Goal: Task Accomplishment & Management: Use online tool/utility

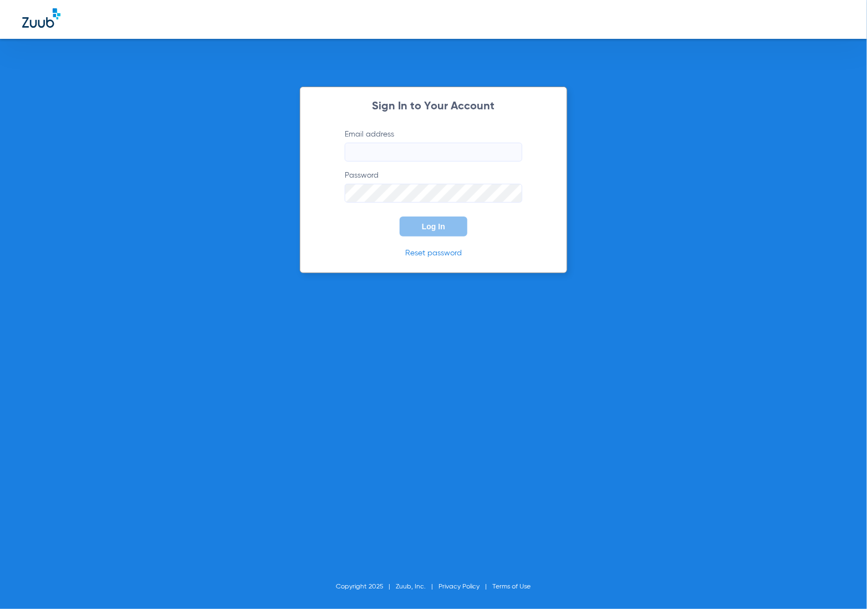
type input "[EMAIL_ADDRESS][DOMAIN_NAME]"
click at [425, 223] on span "Log In" at bounding box center [433, 226] width 23 height 9
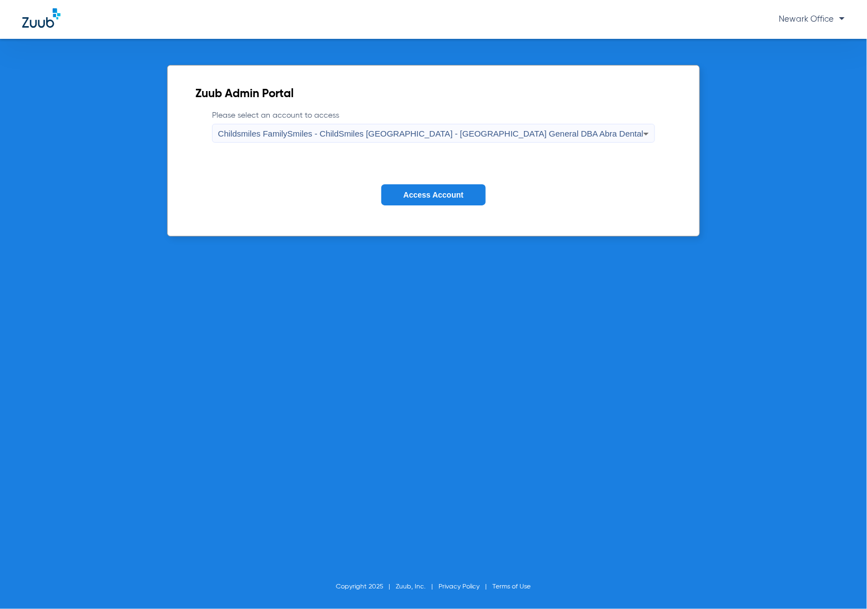
click at [419, 204] on button "Access Account" at bounding box center [433, 195] width 104 height 22
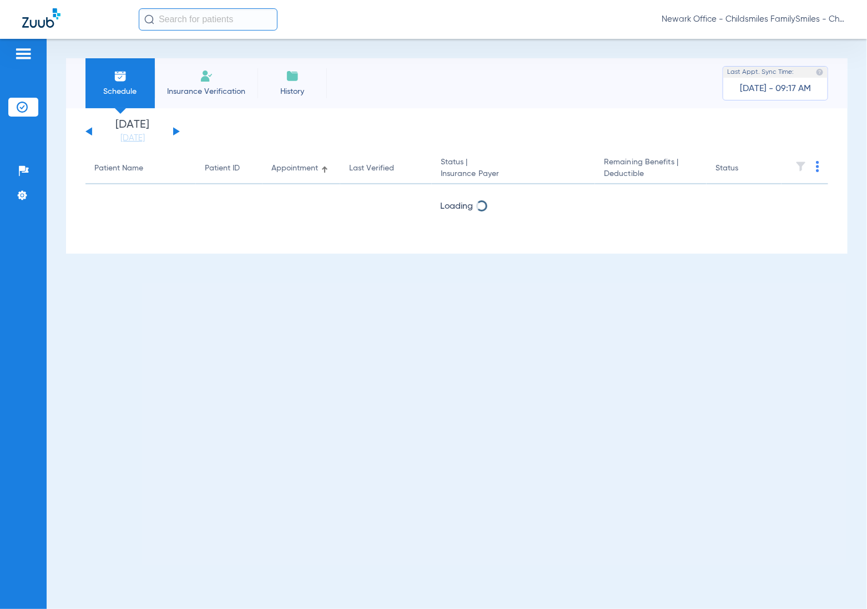
click at [210, 79] on img at bounding box center [206, 75] width 13 height 13
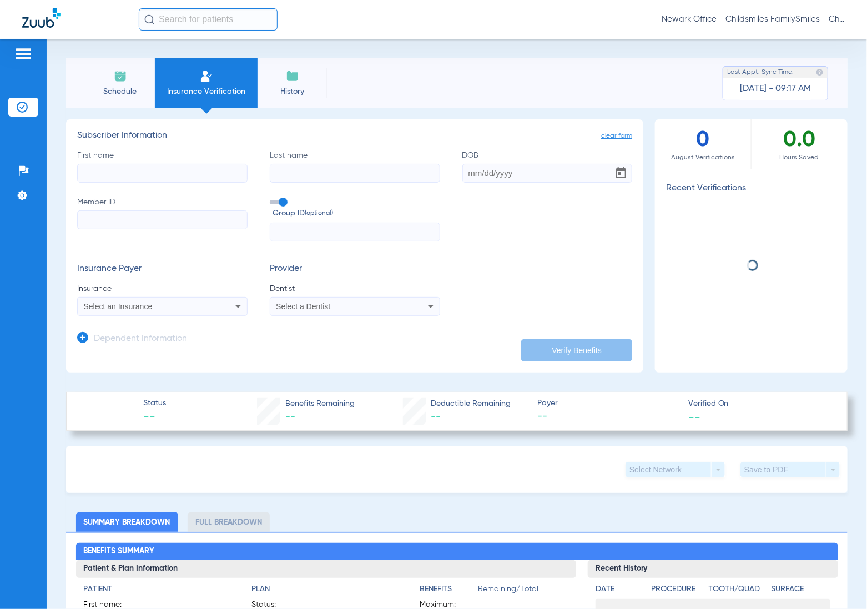
click at [220, 22] on input "text" at bounding box center [208, 19] width 139 height 22
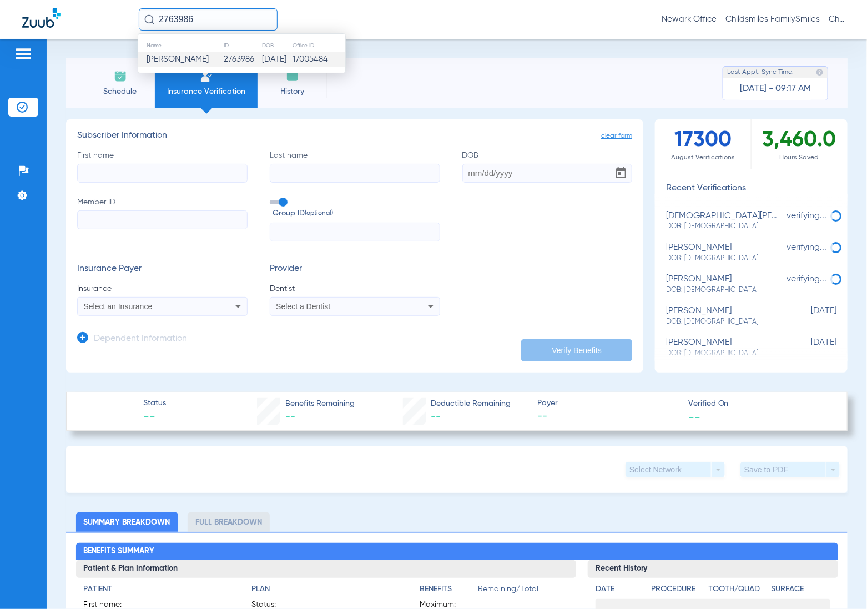
type input "2763986"
click at [204, 60] on span "Justin T Holland" at bounding box center [178, 59] width 62 height 8
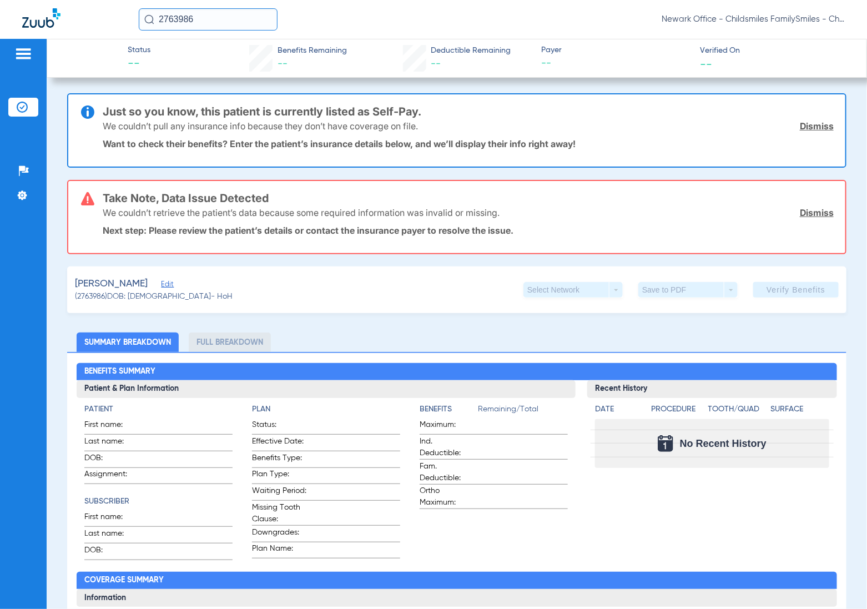
click at [165, 283] on span "Edit" at bounding box center [166, 285] width 10 height 11
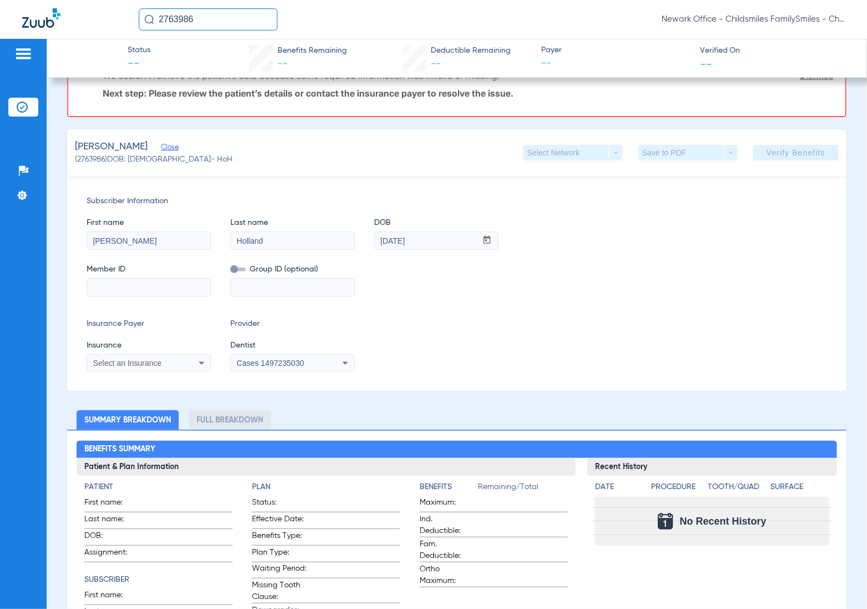
scroll to position [139, 0]
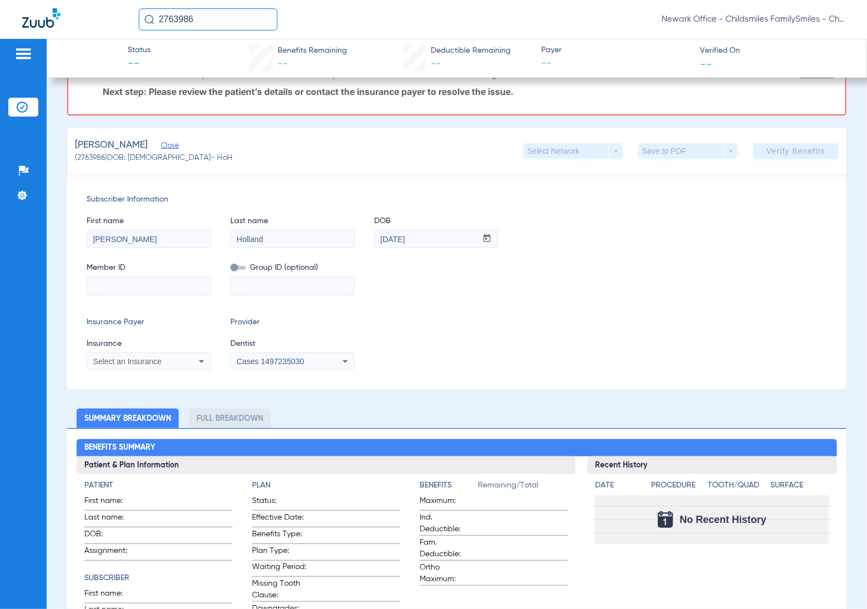
paste input "W293305076"
type input "W293305076"
paste input "25308401000700"
type input "25308401000700"
click at [152, 349] on app-form-autocomplete "Insurance Select an Insurance" at bounding box center [149, 354] width 124 height 32
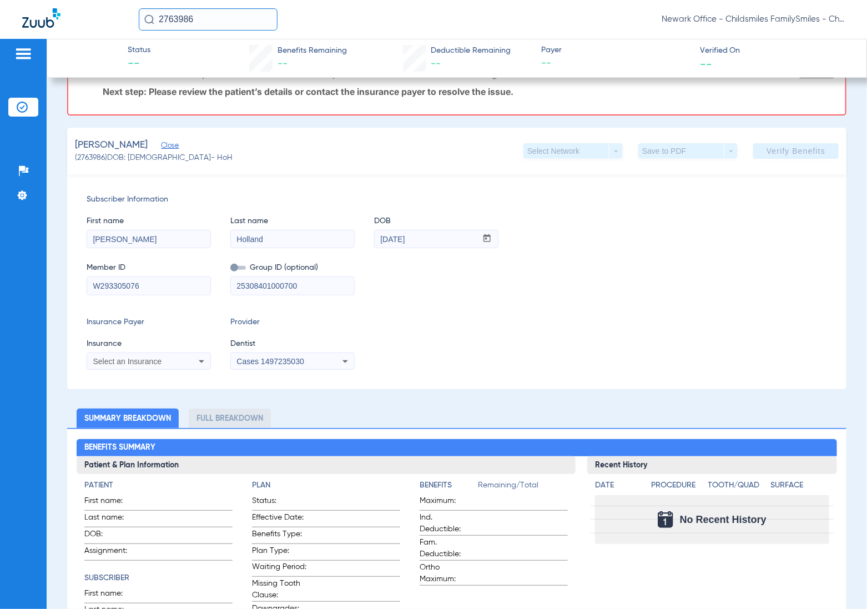
click at [153, 359] on span "Select an Insurance" at bounding box center [127, 361] width 69 height 9
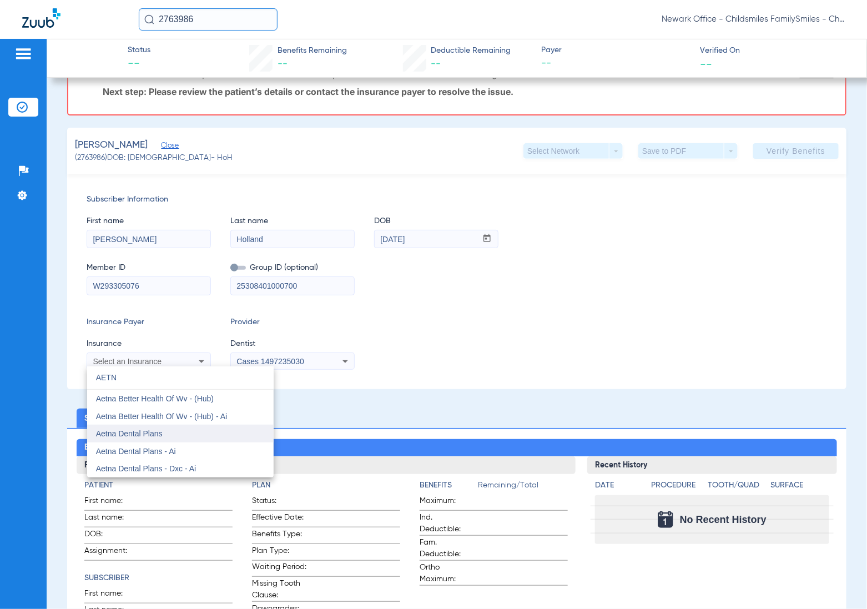
type input "AETN"
click at [162, 432] on span "Aetna Dental Plans" at bounding box center [129, 433] width 67 height 9
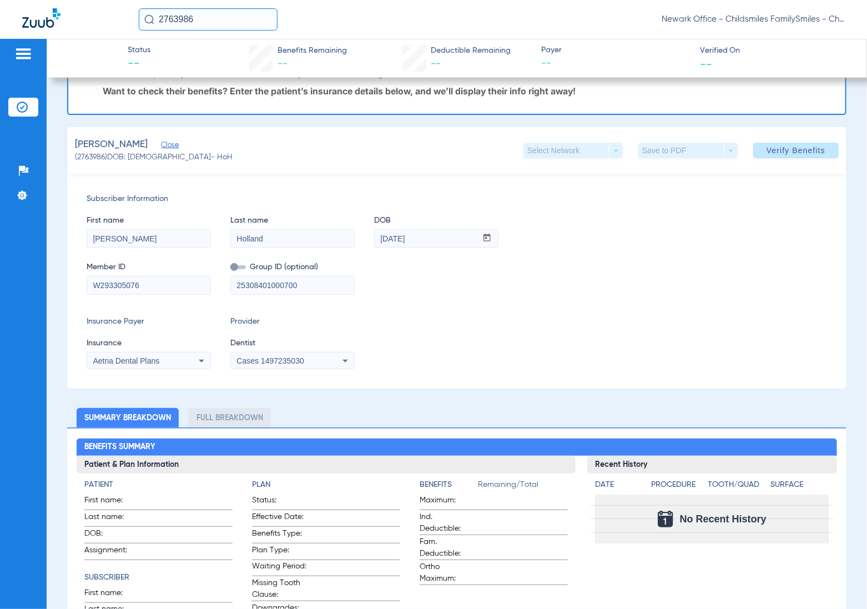
click at [279, 350] on app-form-autocomplete "Dentist Cases 1497235030" at bounding box center [292, 354] width 124 height 32
click at [279, 359] on span "Cases 1497235030" at bounding box center [269, 360] width 67 height 9
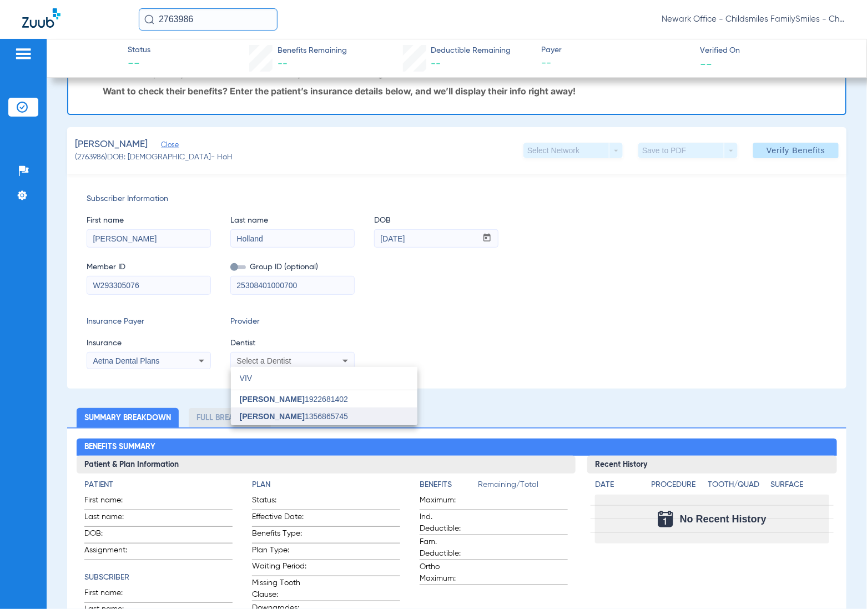
type input "VIV"
click at [287, 415] on span "Vivian Kim 1356865745" at bounding box center [294, 416] width 108 height 8
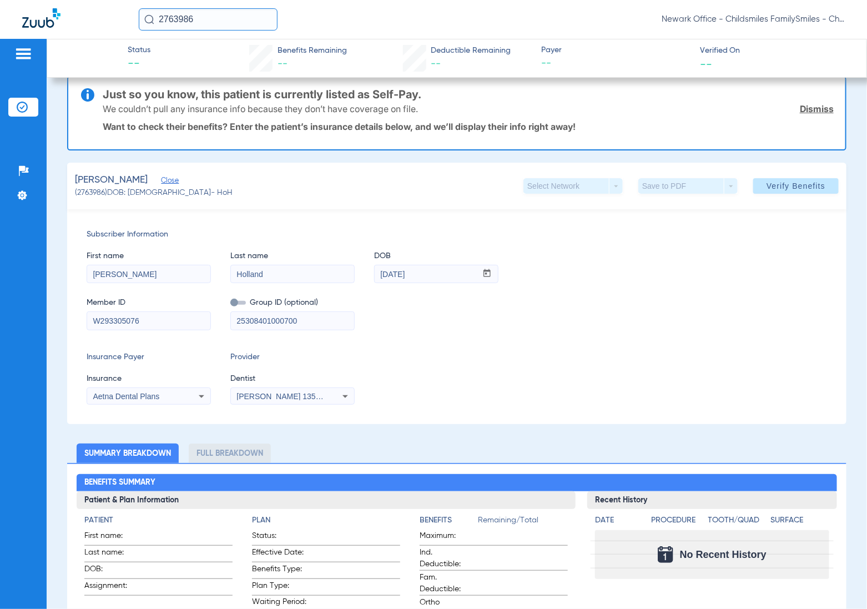
scroll to position [0, 0]
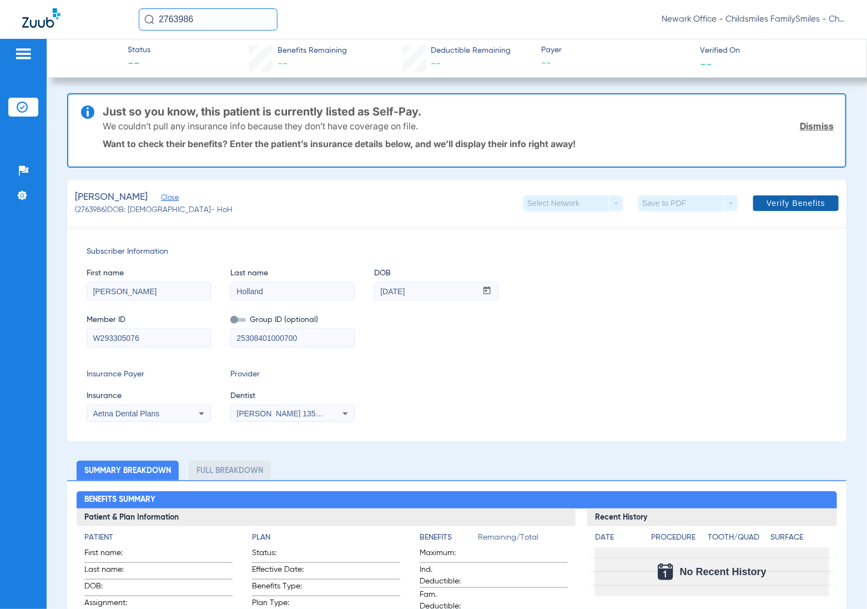
click at [767, 204] on span "Verify Benefits" at bounding box center [796, 203] width 59 height 9
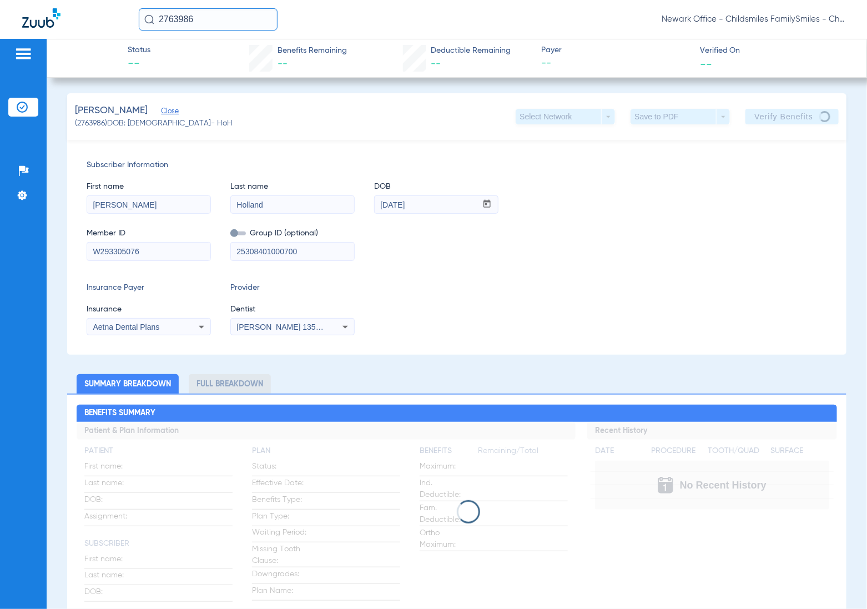
click at [645, 259] on div "Member ID W293305076 Group ID (optional) 25308401000700" at bounding box center [457, 239] width 741 height 43
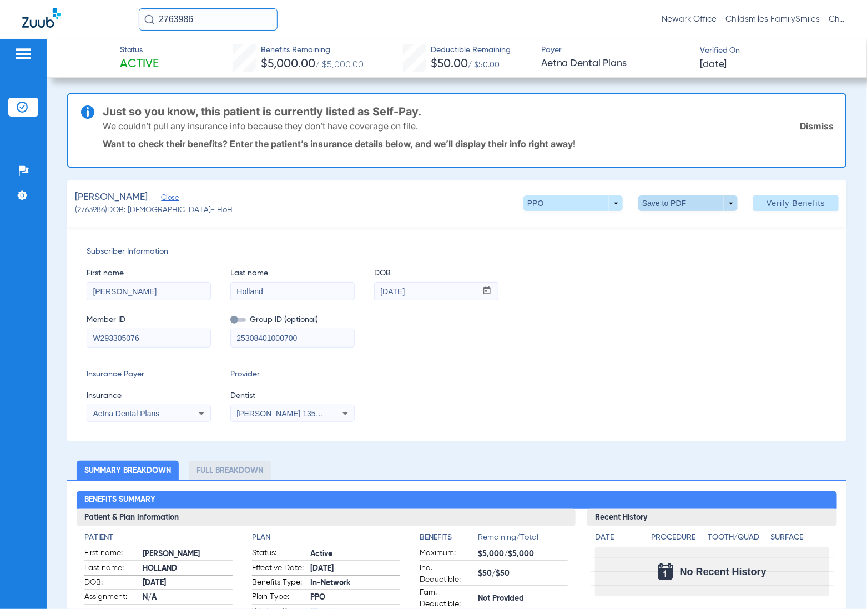
click at [652, 203] on span at bounding box center [687, 203] width 99 height 16
click at [666, 218] on button "insert_drive_file Save to PDF" at bounding box center [671, 224] width 84 height 22
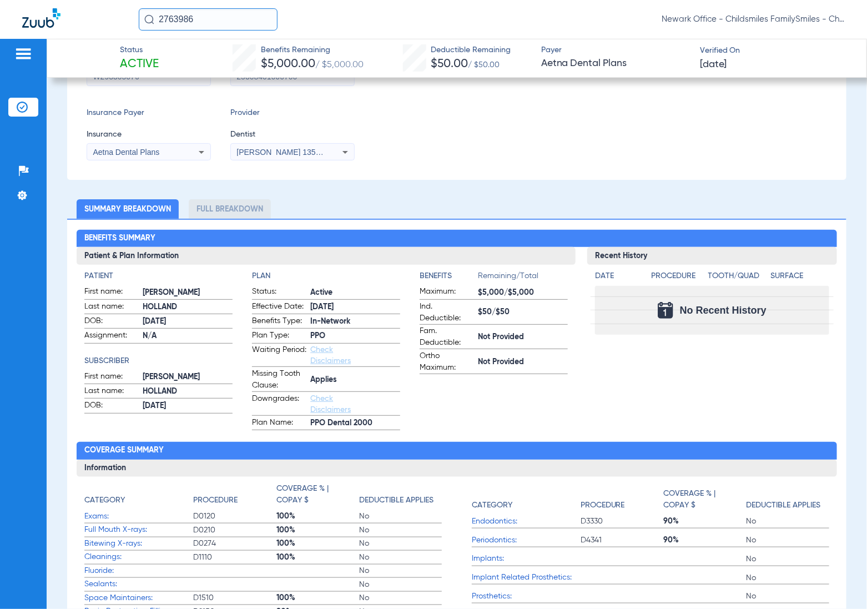
scroll to position [278, 0]
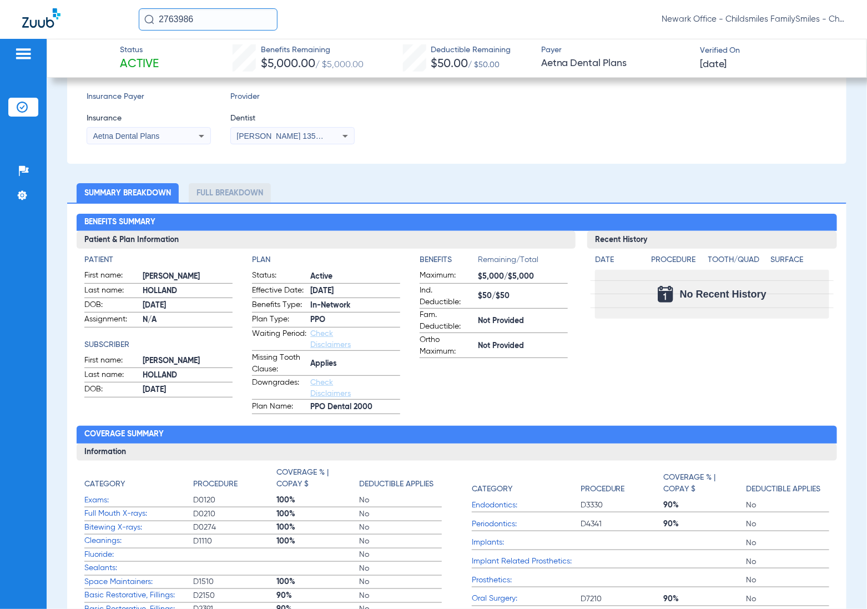
drag, startPoint x: 419, startPoint y: 175, endPoint x: 339, endPoint y: 190, distance: 81.8
click at [228, 190] on li "Full Breakdown" at bounding box center [230, 192] width 82 height 19
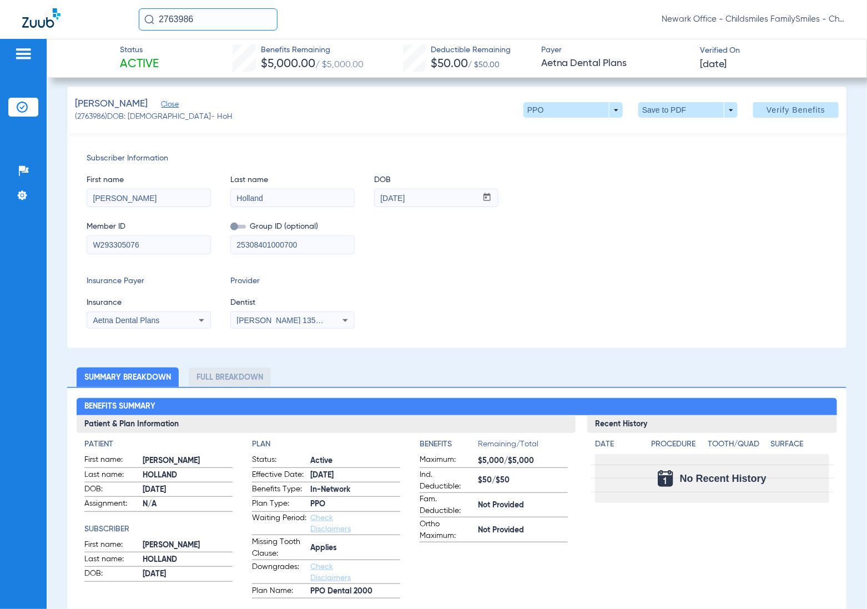
scroll to position [69, 0]
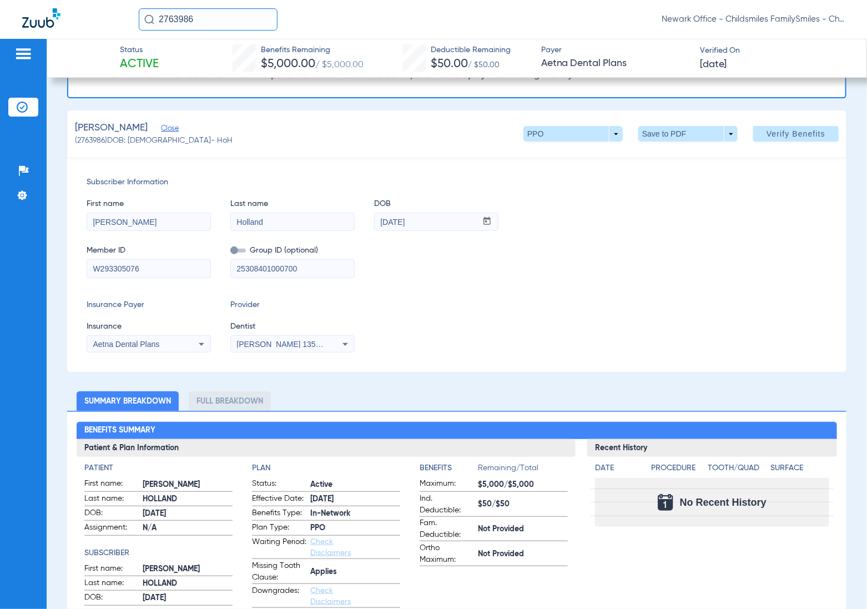
drag, startPoint x: 140, startPoint y: 266, endPoint x: 94, endPoint y: 265, distance: 45.5
click at [94, 265] on input "W293305076" at bounding box center [148, 269] width 123 height 18
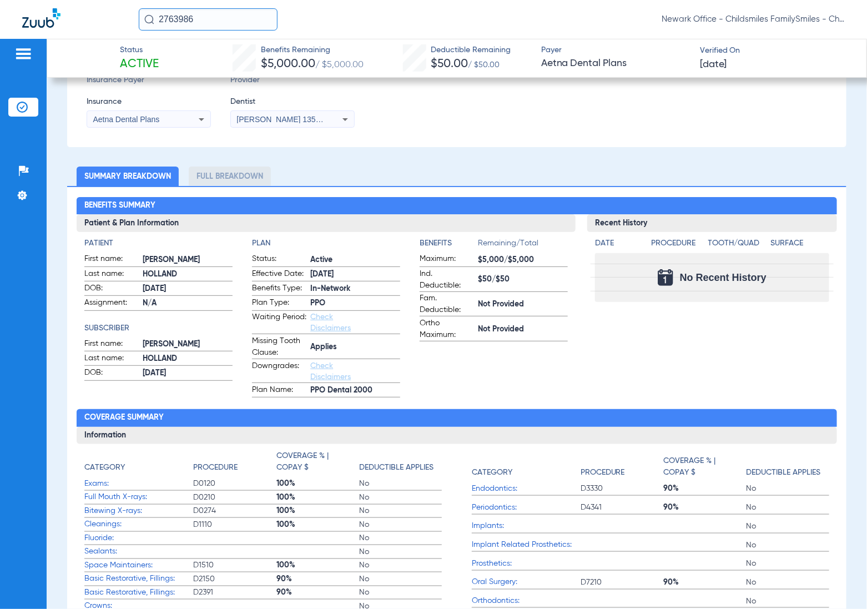
scroll to position [278, 0]
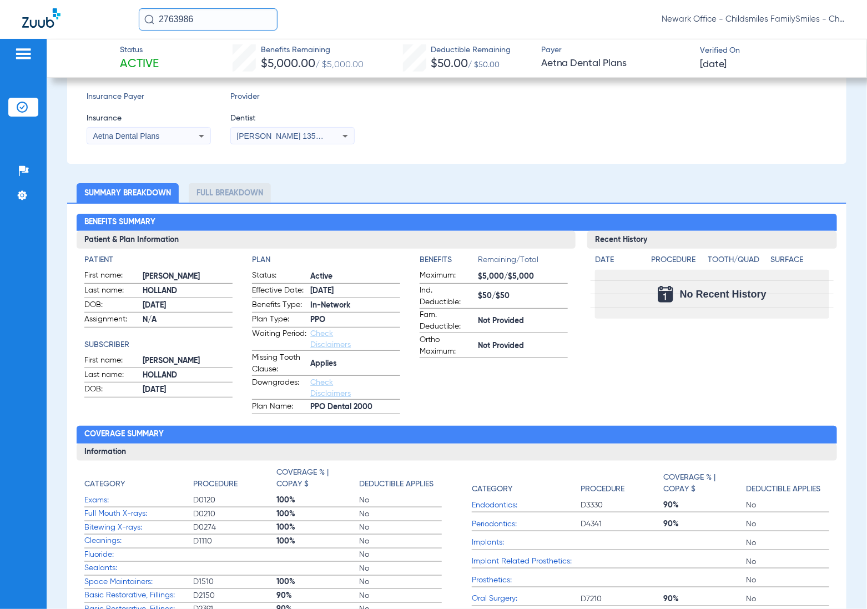
drag, startPoint x: 185, startPoint y: 20, endPoint x: 171, endPoint y: 18, distance: 14.0
click at [157, 24] on input "2763986" at bounding box center [208, 19] width 139 height 22
paste input "652045"
type input "2652045"
click at [207, 59] on span "Ashaniya L Mickle" at bounding box center [178, 59] width 62 height 8
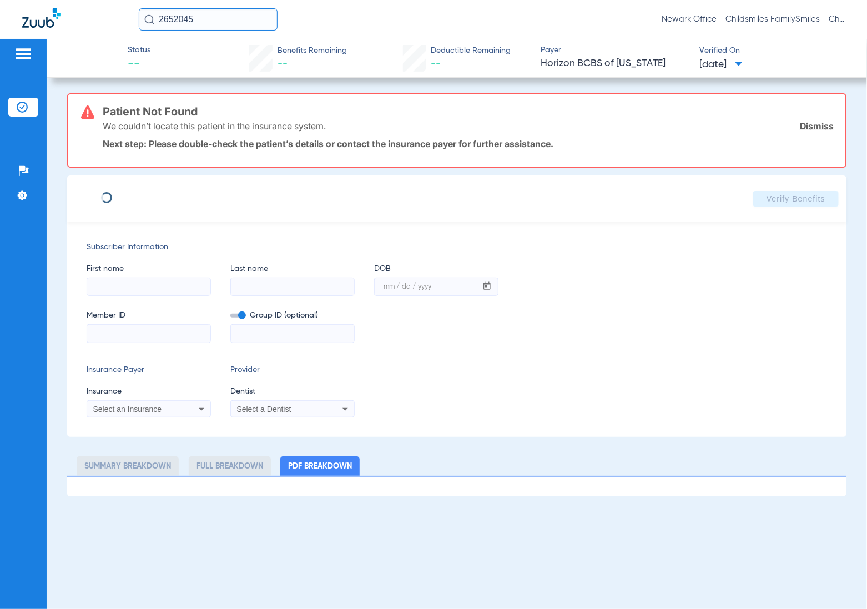
type input "ASHANIYA"
type input "MICKLE"
type input "11/07/2004"
type input "3HZN03661100"
type input "0761081171"
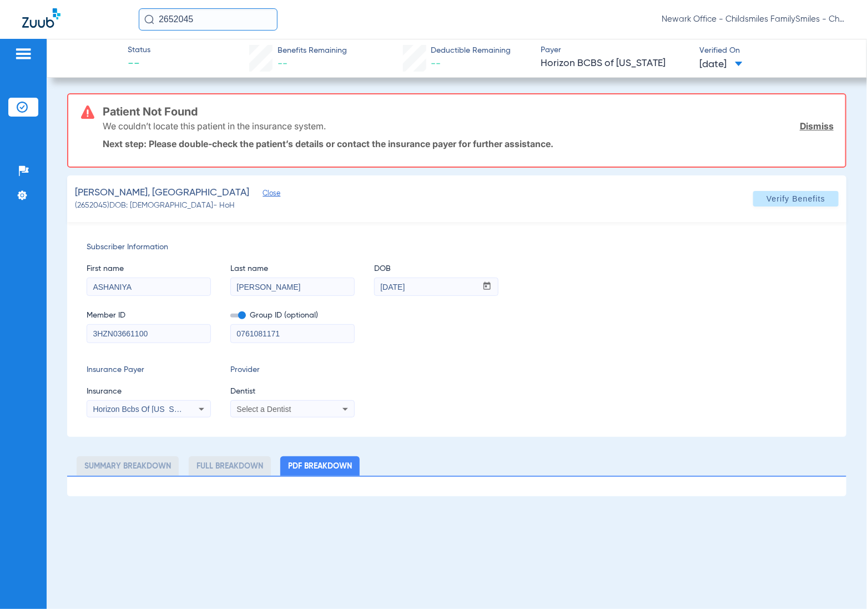
click at [307, 414] on div "Select a Dentist" at bounding box center [292, 408] width 123 height 13
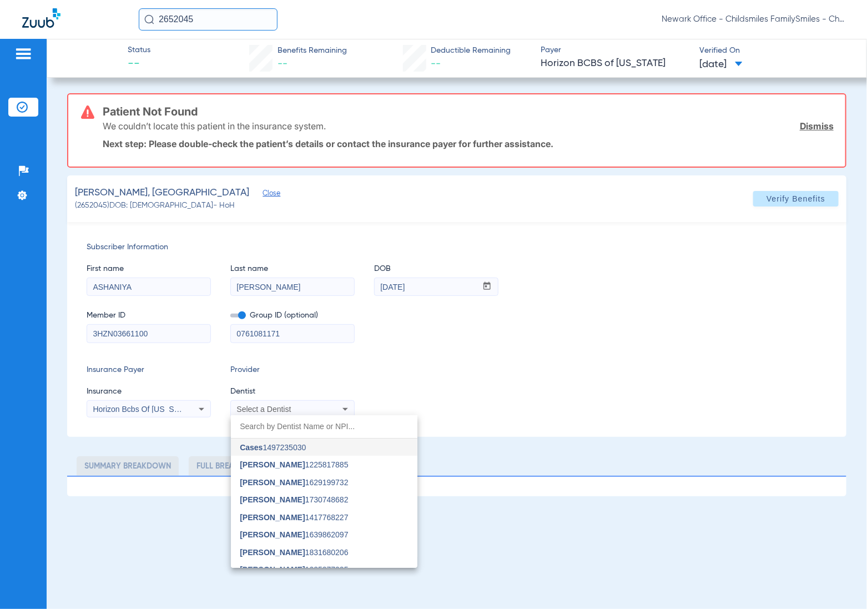
click at [767, 196] on div at bounding box center [433, 304] width 867 height 609
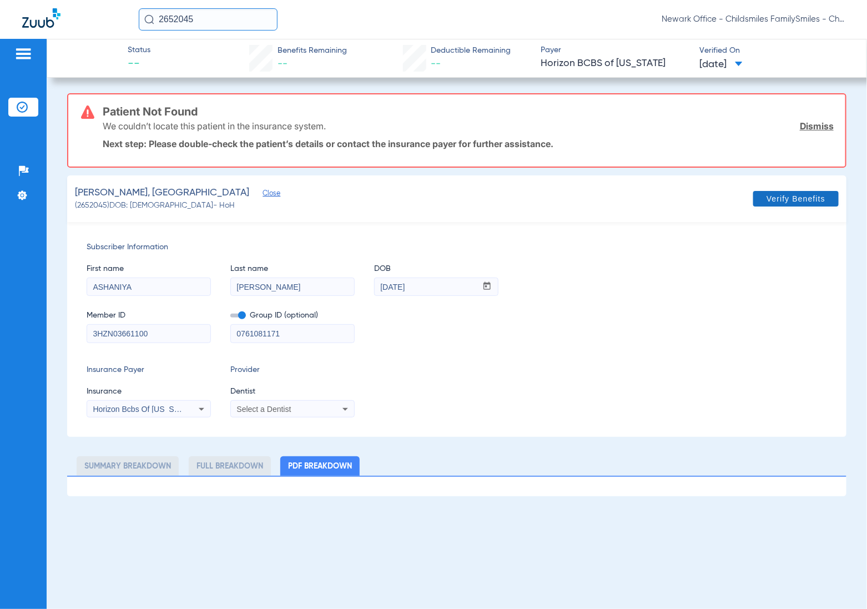
click at [803, 210] on span at bounding box center [795, 198] width 85 height 27
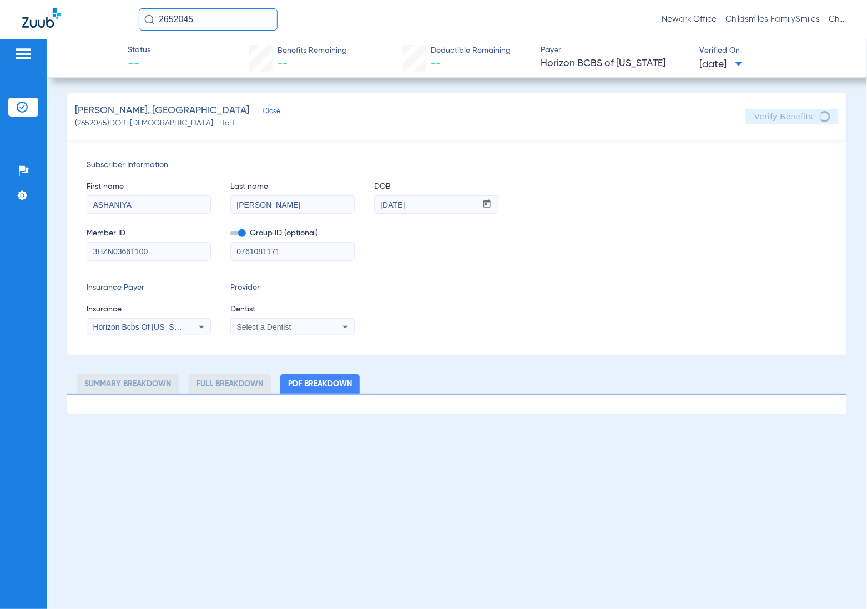
click at [311, 317] on app-form-autocomplete "Dentist Select a Dentist" at bounding box center [292, 320] width 124 height 32
click at [311, 326] on div "Select a Dentist" at bounding box center [280, 327] width 89 height 8
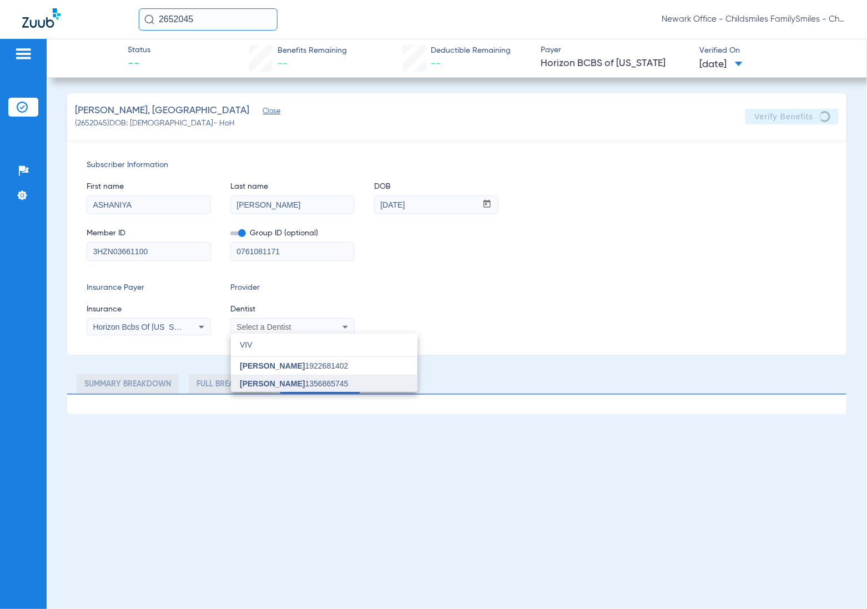
type input "VIV"
click at [292, 386] on span "Vivian Kim 1356865745" at bounding box center [294, 384] width 108 height 8
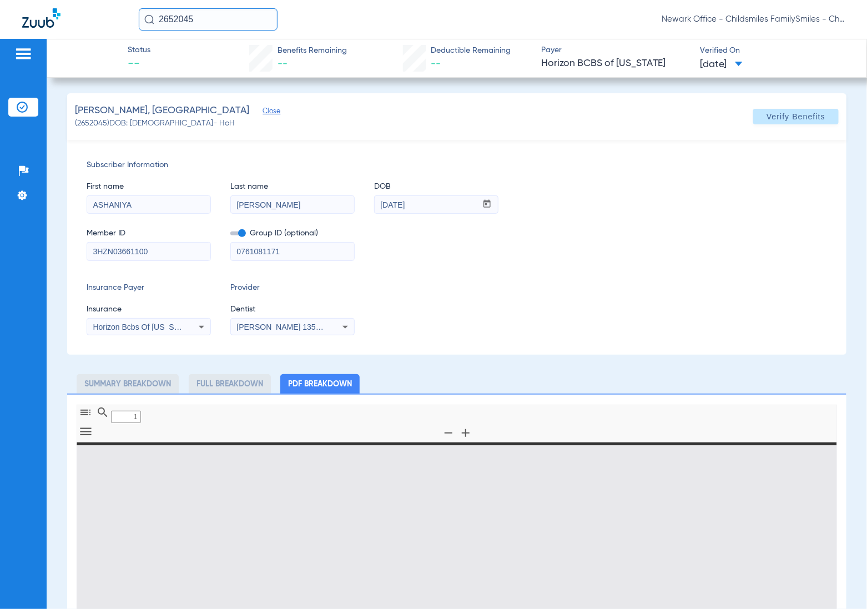
type input "0"
select select "page-width"
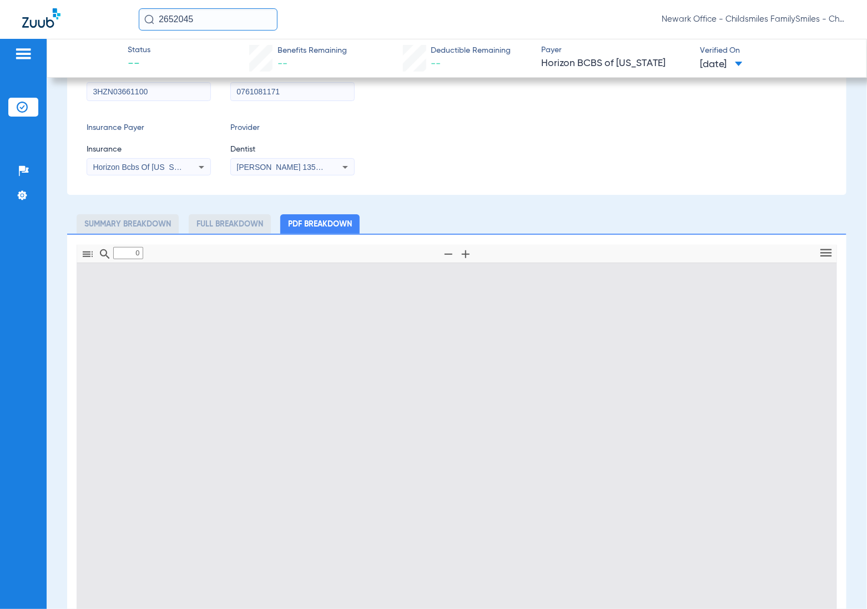
scroll to position [208, 0]
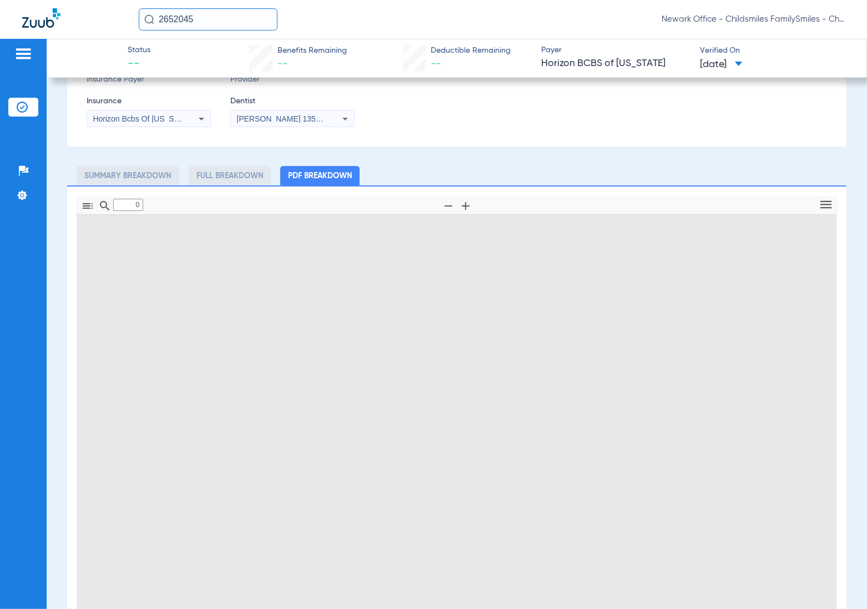
type input "1"
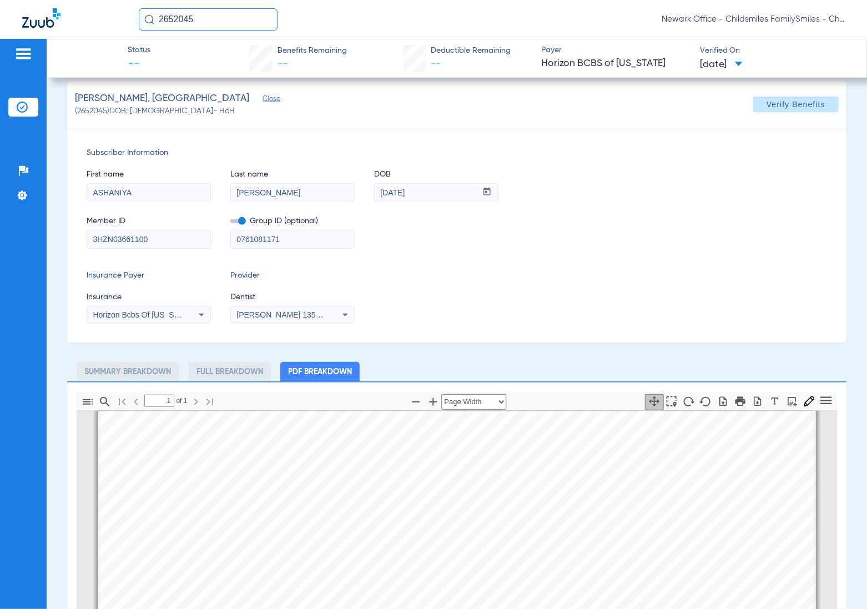
scroll to position [0, 0]
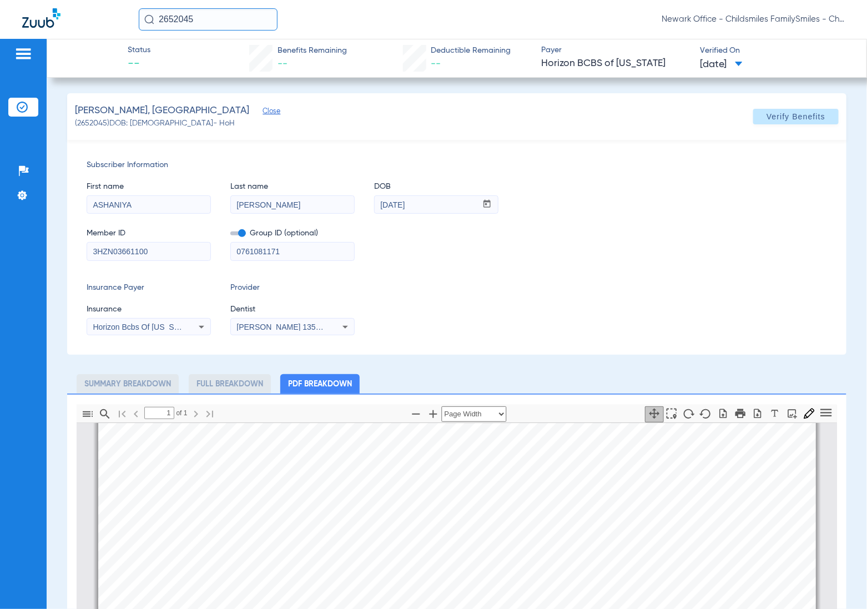
drag, startPoint x: 211, startPoint y: 15, endPoint x: 109, endPoint y: 17, distance: 102.2
click at [109, 17] on div "2652045 Newark Office - Childsmiles FamilySmiles - ChildSmiles PA - Newark Gene…" at bounding box center [433, 19] width 867 height 39
paste input "595341"
click at [222, 23] on input "595341" at bounding box center [208, 19] width 139 height 22
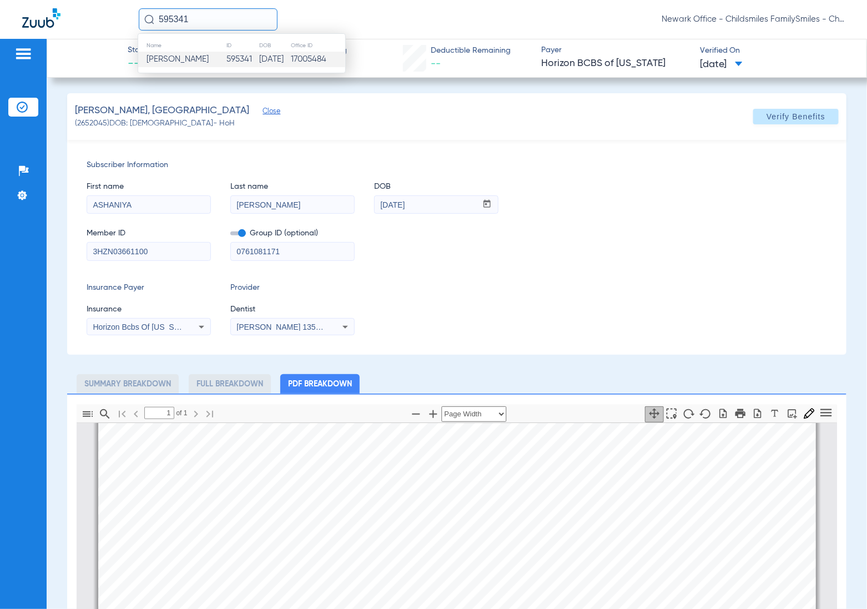
type input "595341"
click at [226, 64] on td "595341" at bounding box center [242, 60] width 33 height 16
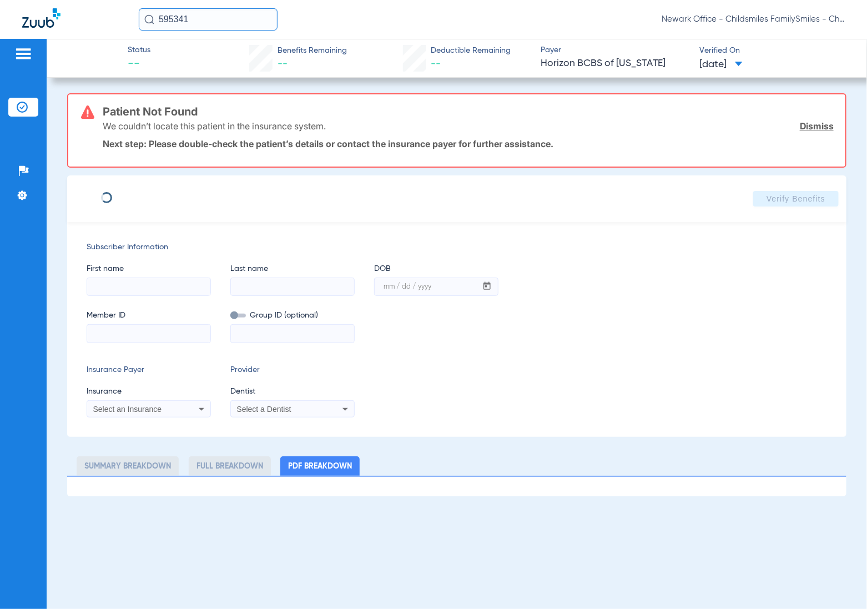
type input "Katrice"
type input "williams"
type input "10/26/1995"
type input "3HZN66240460"
type input "0100DN0012"
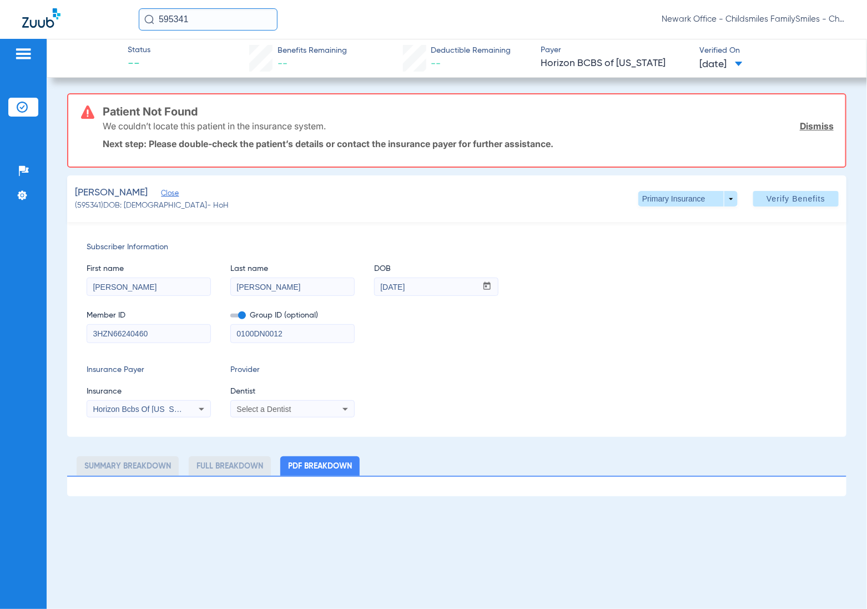
click at [303, 405] on div "Select a Dentist" at bounding box center [280, 409] width 89 height 8
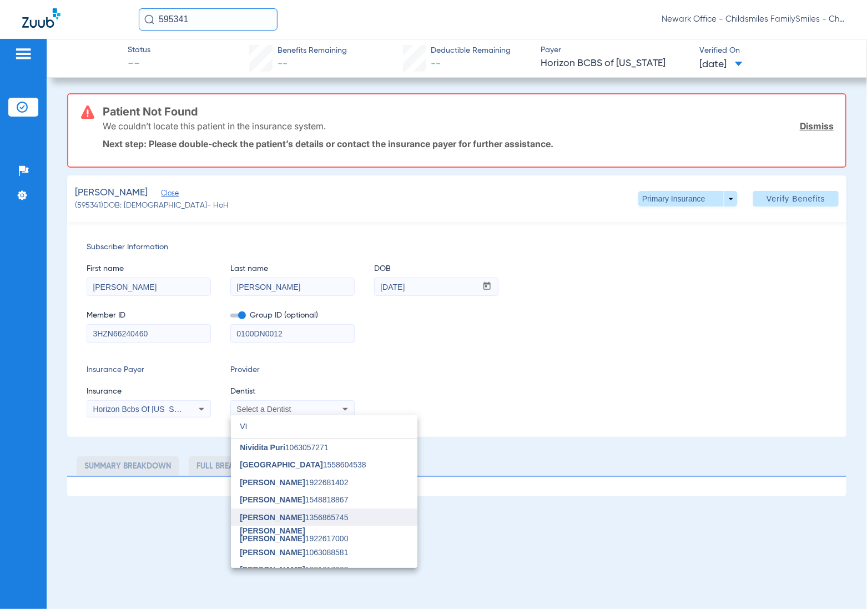
type input "VI"
click at [284, 510] on mat-option "Vivian Kim 1356865745" at bounding box center [324, 517] width 187 height 18
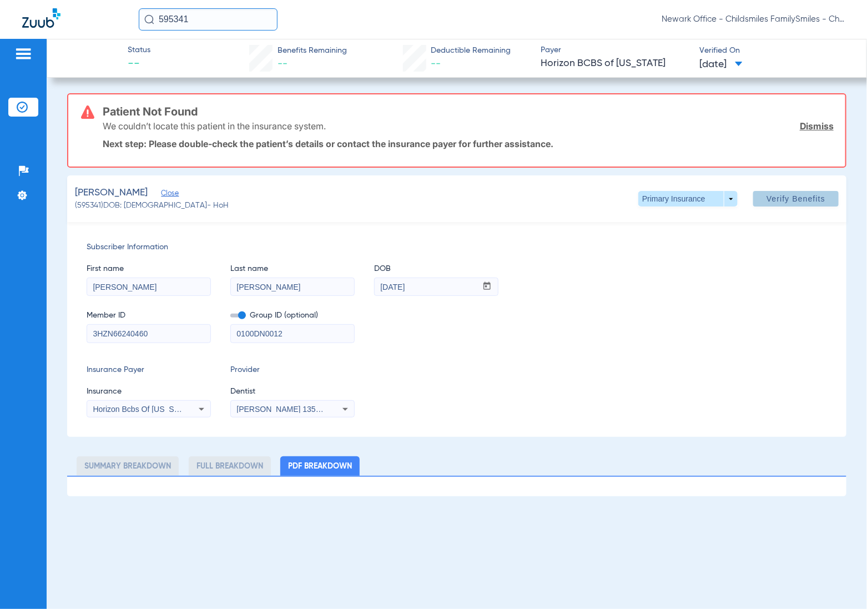
click at [769, 190] on span at bounding box center [795, 198] width 85 height 27
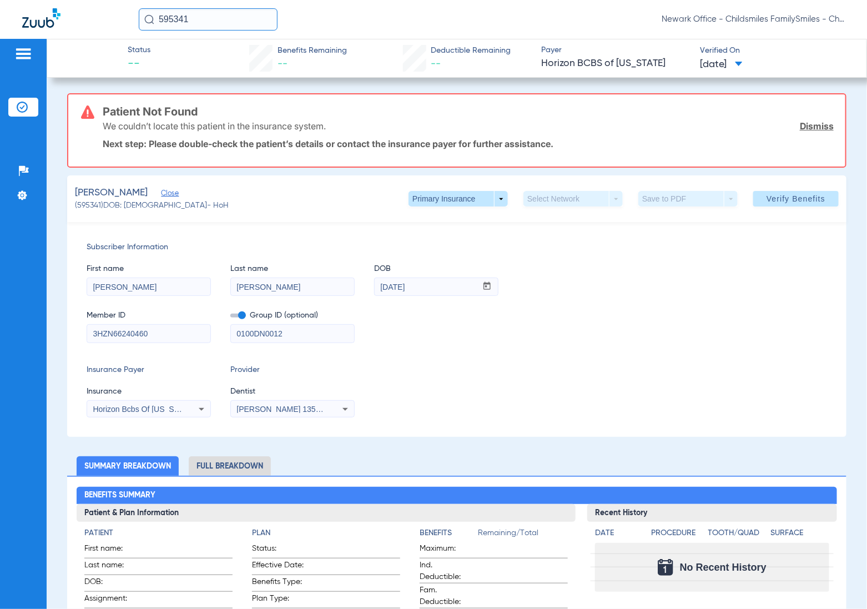
drag, startPoint x: 217, startPoint y: 24, endPoint x: 110, endPoint y: 23, distance: 107.1
click at [110, 23] on div "595341 Newark Office - Childsmiles FamilySmiles - ChildSmiles PA - Newark Gener…" at bounding box center [433, 19] width 867 height 39
click at [229, 25] on input "120121" at bounding box center [208, 19] width 139 height 22
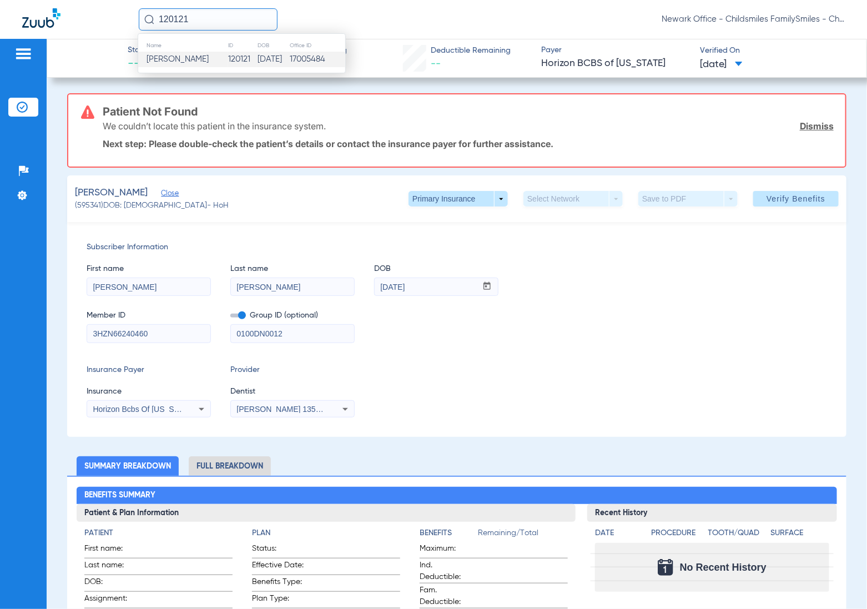
type input "120121"
click at [202, 61] on span "[PERSON_NAME]" at bounding box center [178, 59] width 62 height 8
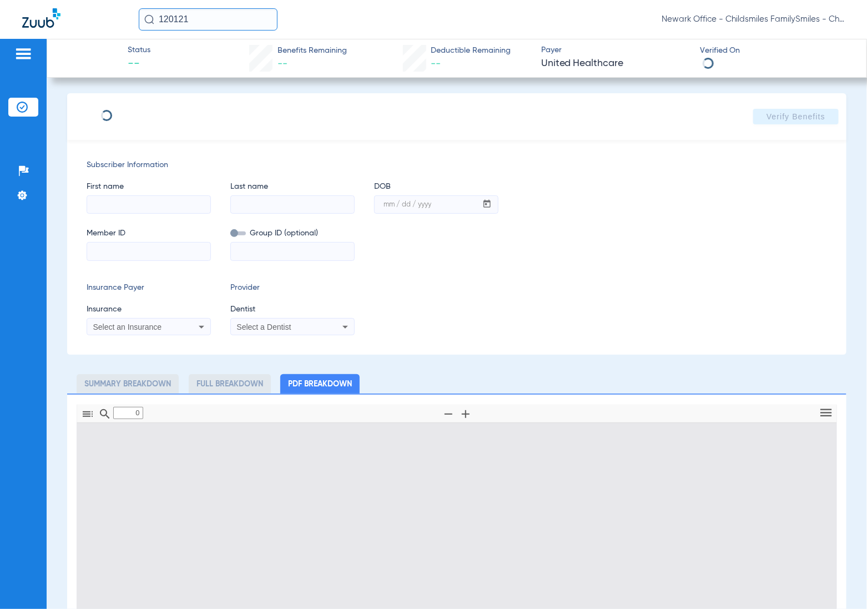
type input "1"
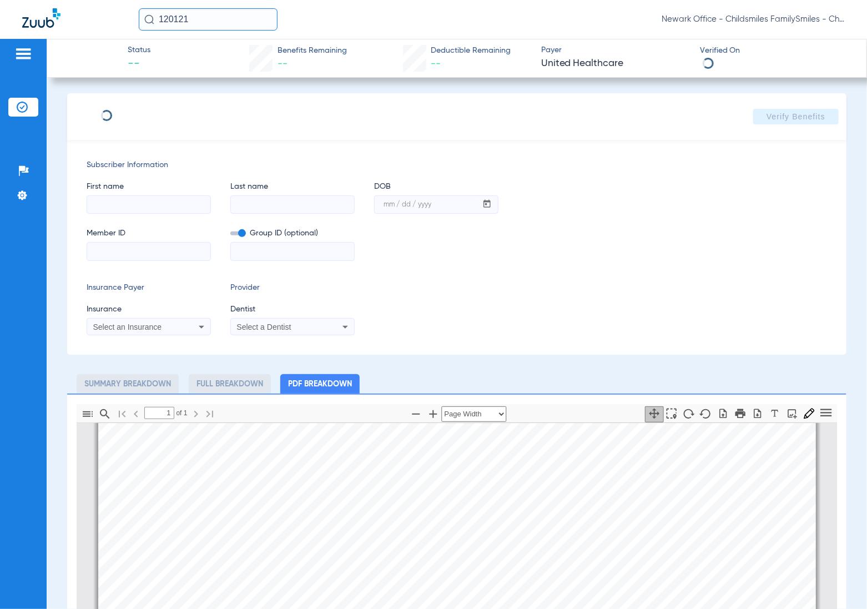
type input "AMINATA"
type input "CONTEH"
type input "02/07/1988"
type input "3HZN79946150"
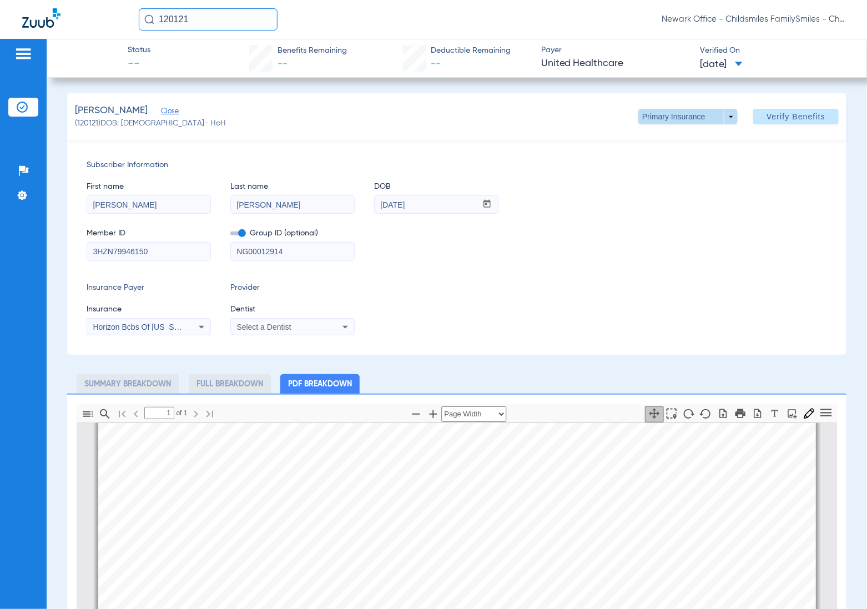
click at [714, 120] on span at bounding box center [687, 117] width 99 height 16
click at [695, 154] on button "Secondary Insurance" at bounding box center [674, 161] width 91 height 22
type input "0100DN0012"
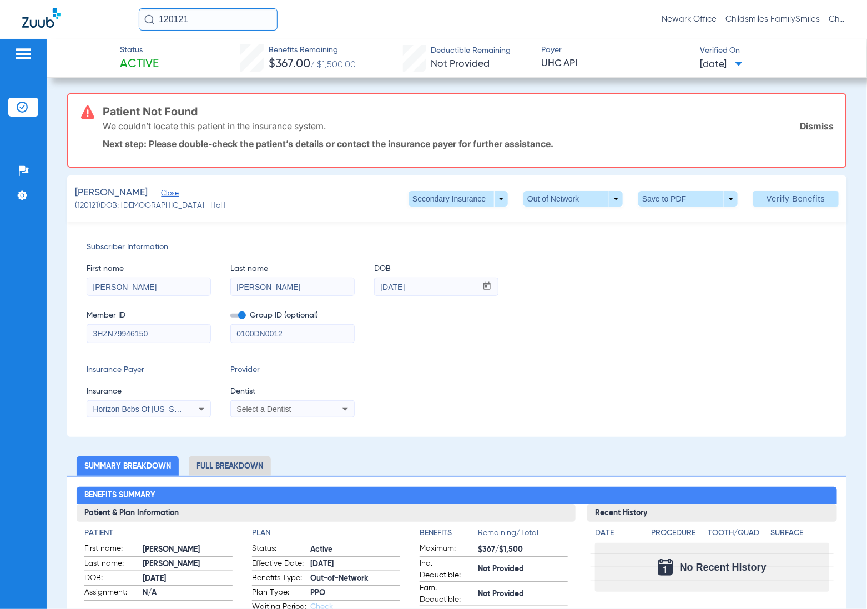
drag, startPoint x: 153, startPoint y: 329, endPoint x: 19, endPoint y: 332, distance: 133.8
click at [19, 332] on div "Patients Insurance Verification Setup Help Center Settings Status Active Benefi…" at bounding box center [433, 343] width 867 height 609
paste input "930694806"
type input "930694806"
drag, startPoint x: 300, startPoint y: 334, endPoint x: 172, endPoint y: 345, distance: 128.7
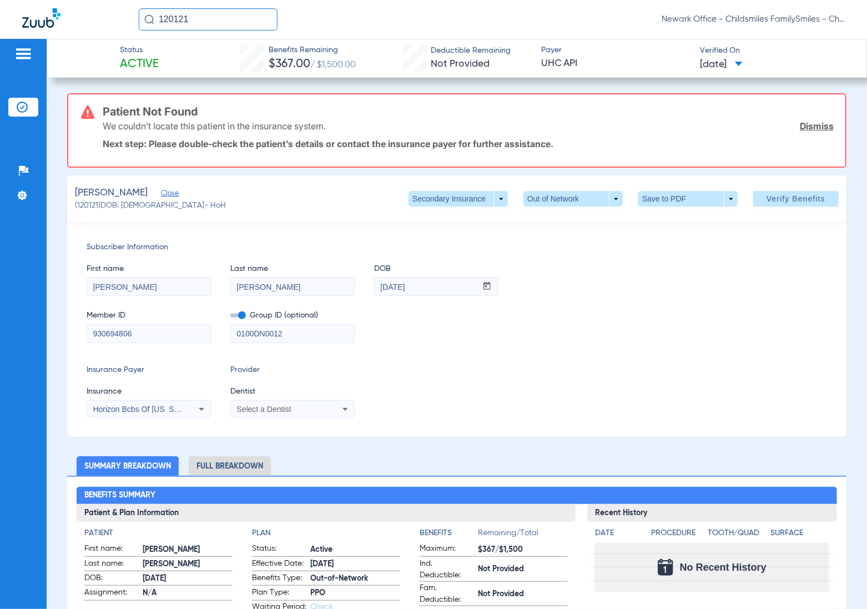
click at [172, 345] on div "Subscriber Information First name AMINATA Last name CONTEH DOB mm / dd / yyyy 0…" at bounding box center [456, 329] width 779 height 215
paste input "1639276"
type input "1639276"
click at [169, 405] on span "Horizon Bcbs Of [US_STATE]" at bounding box center [144, 409] width 102 height 9
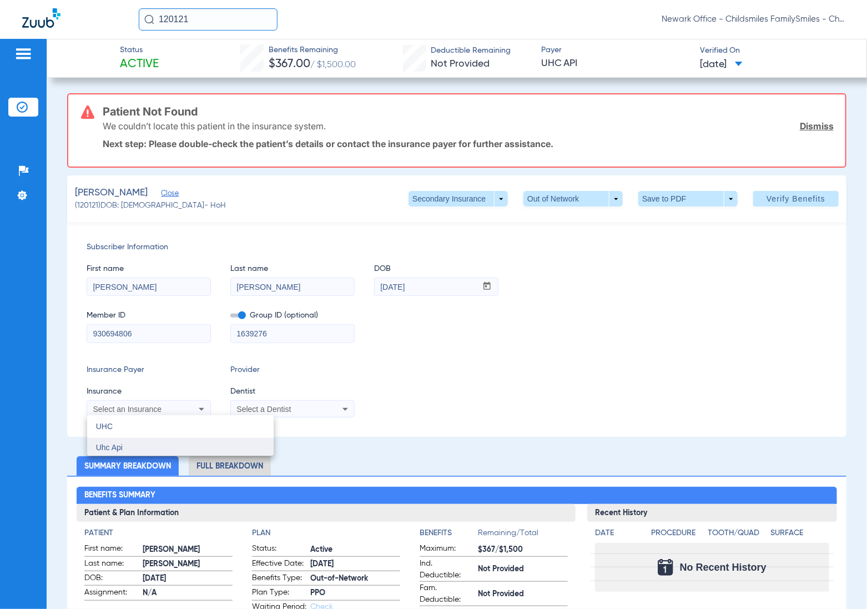
type input "UHC"
click at [184, 443] on mat-option "Uhc Api" at bounding box center [180, 448] width 187 height 18
click at [270, 419] on div "Subscriber Information First name AMINATA Last name CONTEH DOB mm / dd / yyyy 0…" at bounding box center [456, 329] width 779 height 215
click at [273, 414] on div "Select a Dentist" at bounding box center [292, 408] width 123 height 13
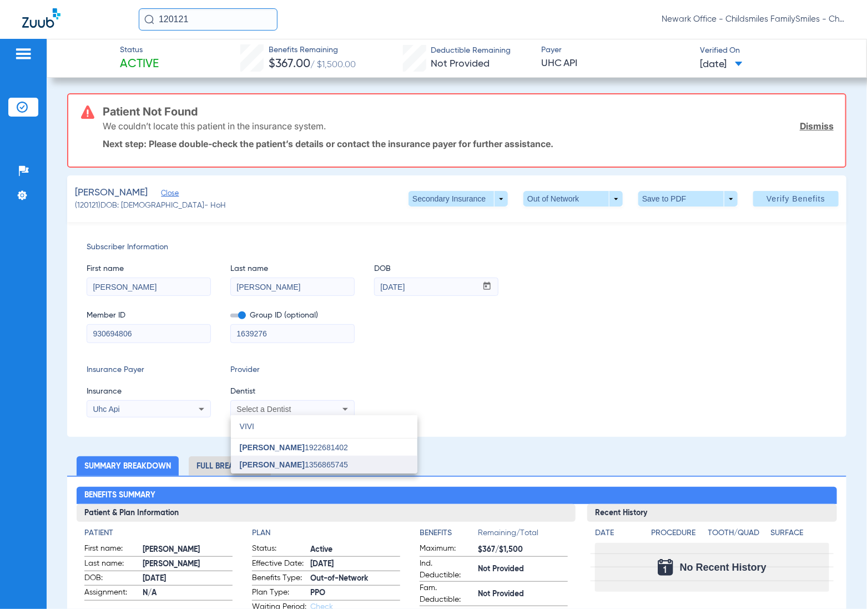
type input "VIVI"
click at [272, 467] on span "[PERSON_NAME]" at bounding box center [272, 464] width 65 height 9
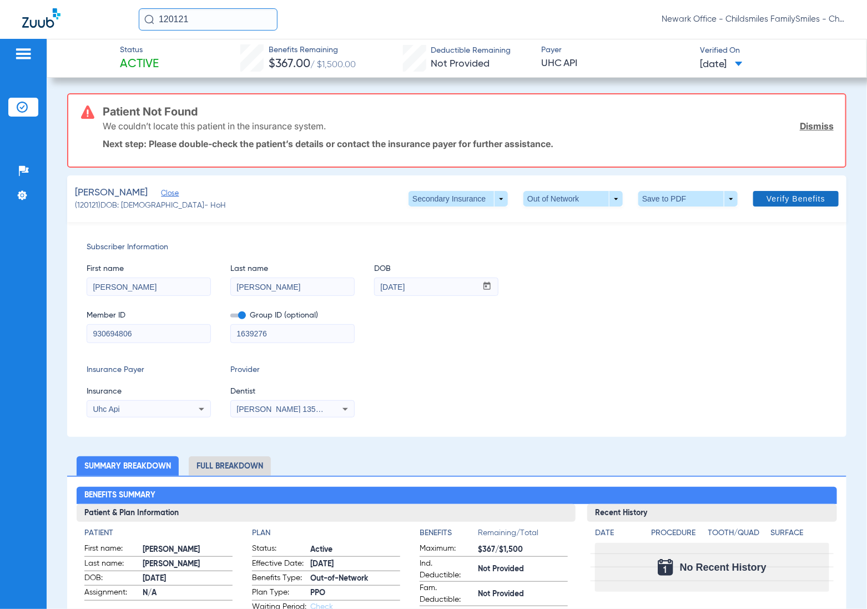
click at [773, 197] on span "Verify Benefits" at bounding box center [796, 198] width 59 height 9
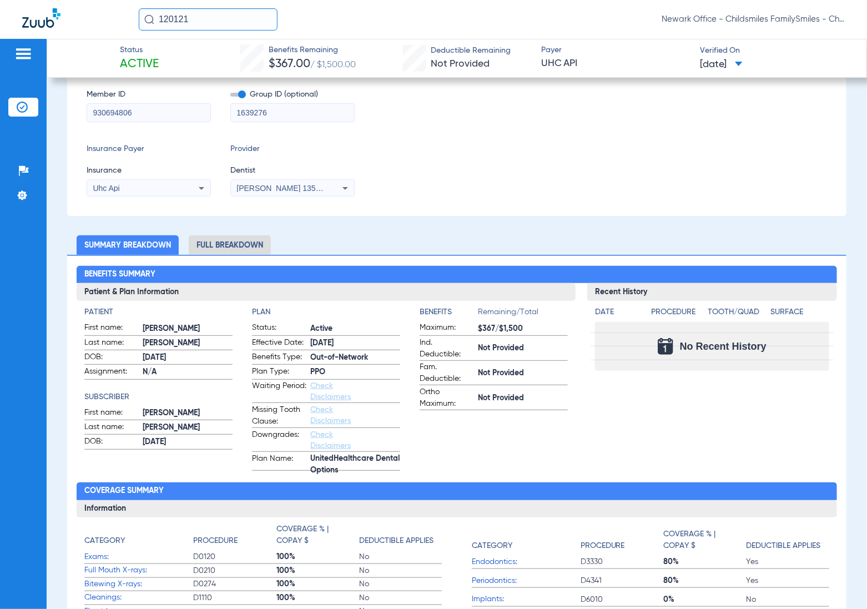
scroll to position [208, 0]
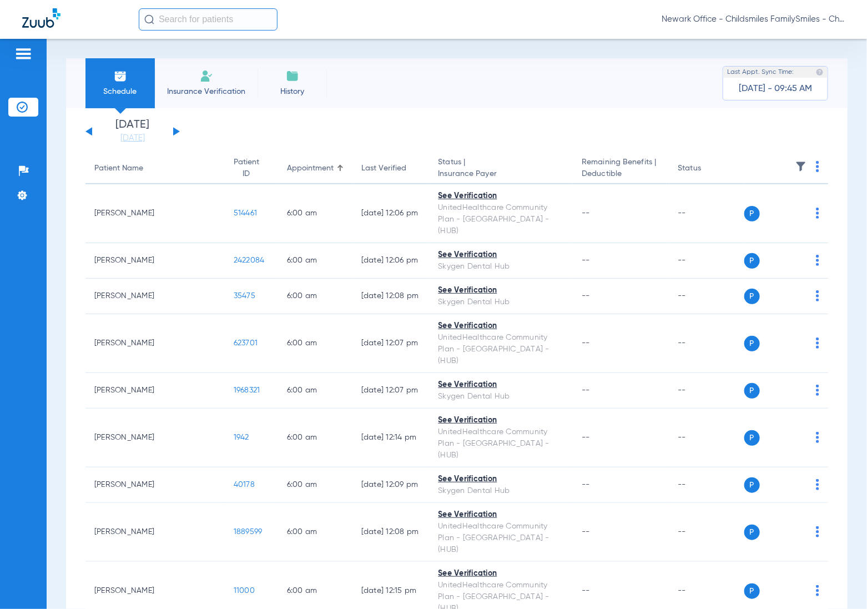
click at [184, 23] on input "text" at bounding box center [208, 19] width 139 height 22
paste input "25282"
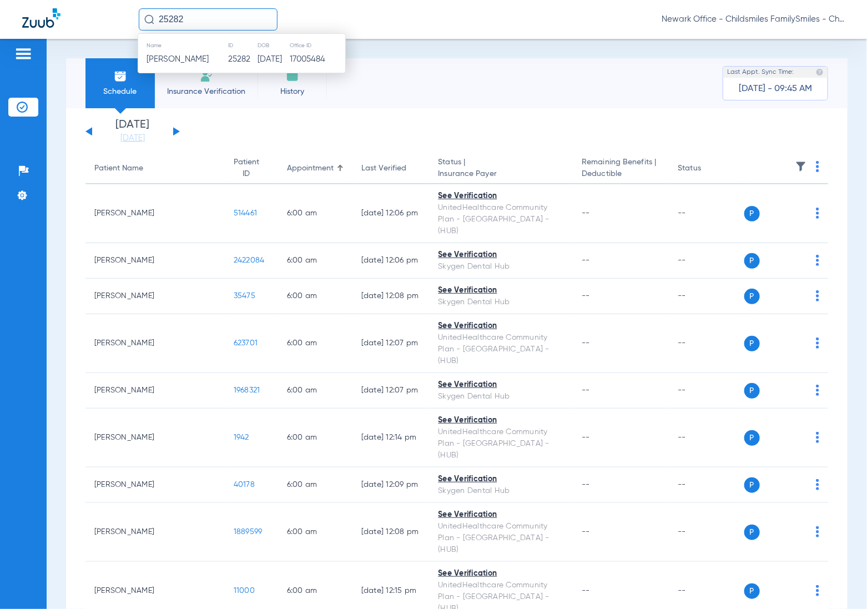
type input "25282"
click at [206, 58] on td "[PERSON_NAME]" at bounding box center [182, 60] width 89 height 16
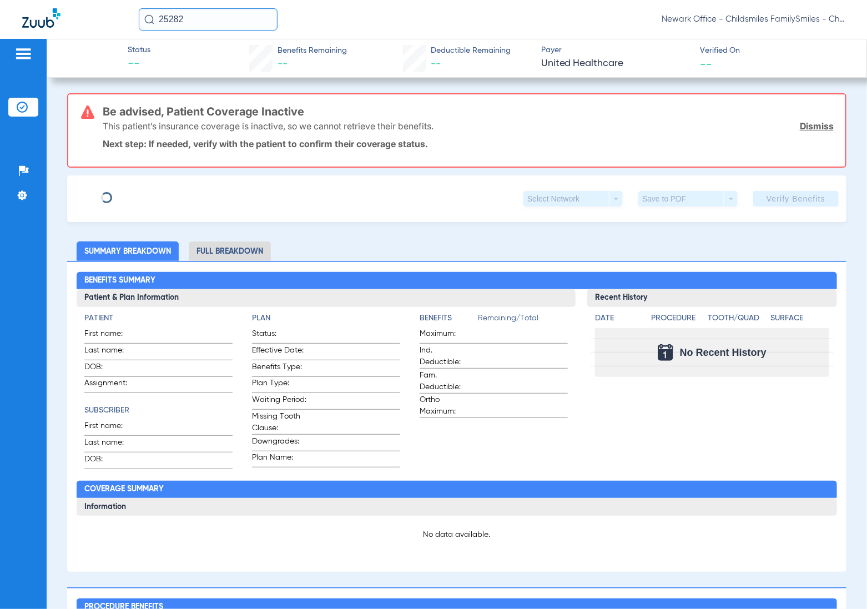
type input "[PERSON_NAME]"
type input "[DATE]"
type input "4806"
type input "1795845"
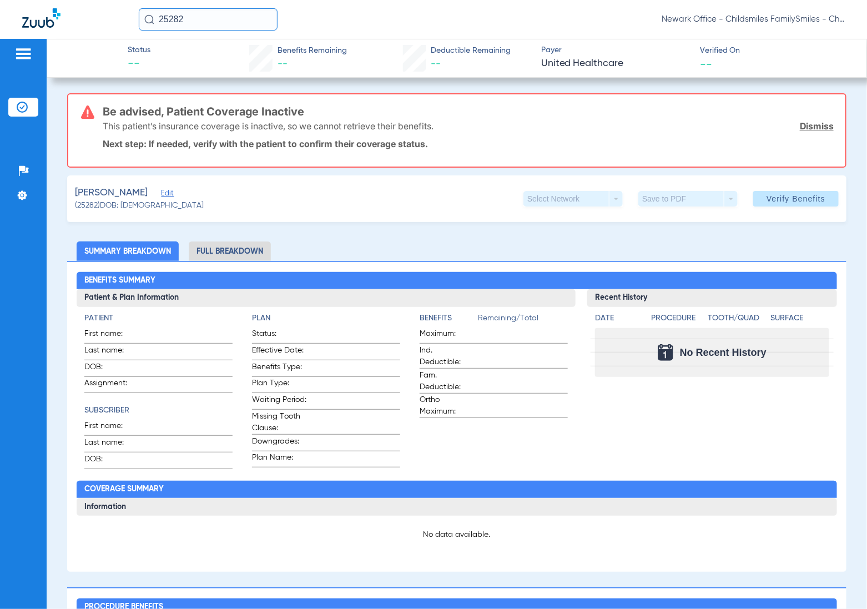
click at [171, 190] on span "Edit" at bounding box center [166, 194] width 10 height 11
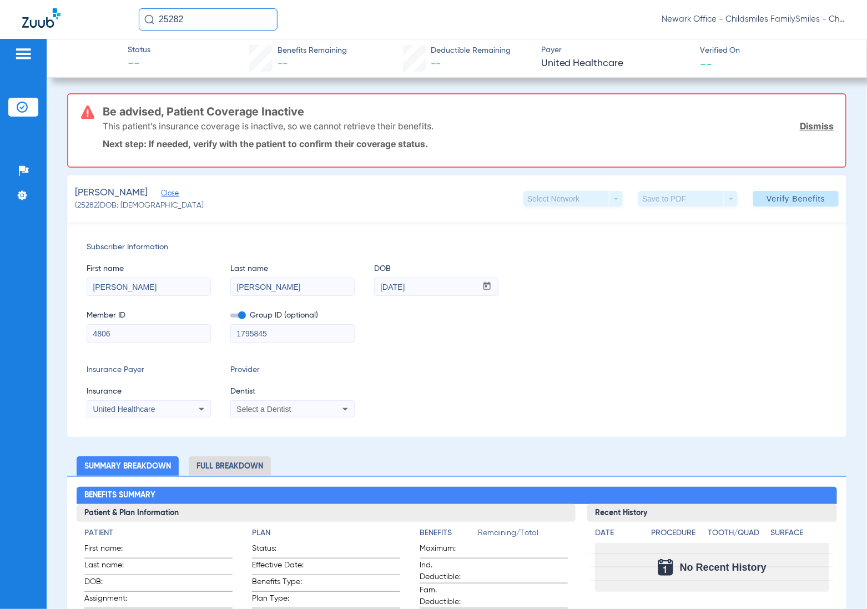
drag, startPoint x: 75, startPoint y: 336, endPoint x: 59, endPoint y: 336, distance: 16.1
paste input "957647299"
type input "957647299"
drag, startPoint x: 298, startPoint y: 341, endPoint x: 272, endPoint y: 339, distance: 25.6
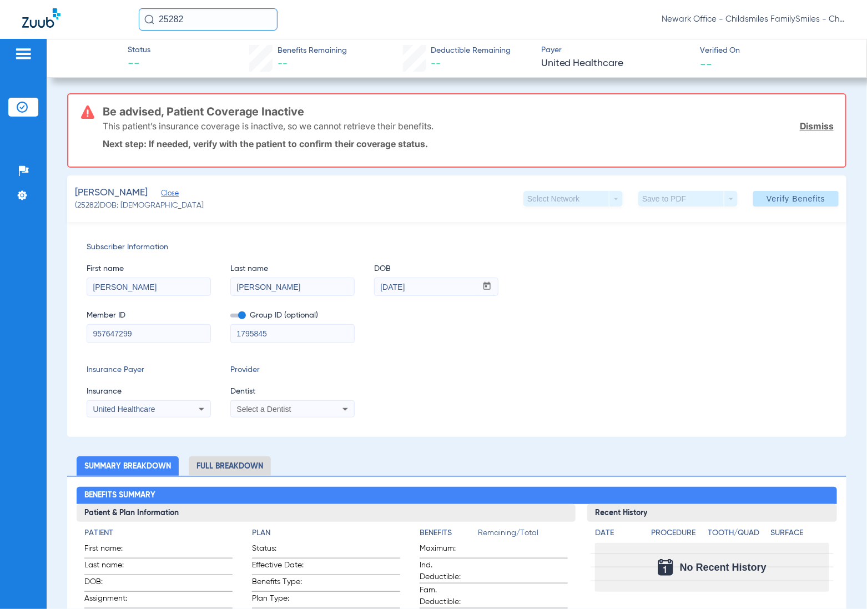
drag, startPoint x: 272, startPoint y: 339, endPoint x: 172, endPoint y: 398, distance: 116.0
click at [172, 398] on app-form-autocomplete "Insurance United Healthcare" at bounding box center [149, 402] width 124 height 32
click at [168, 411] on div "United Healthcare" at bounding box center [137, 409] width 89 height 8
type input "UHC"
click at [160, 452] on mat-option "Uhc Api" at bounding box center [180, 448] width 187 height 18
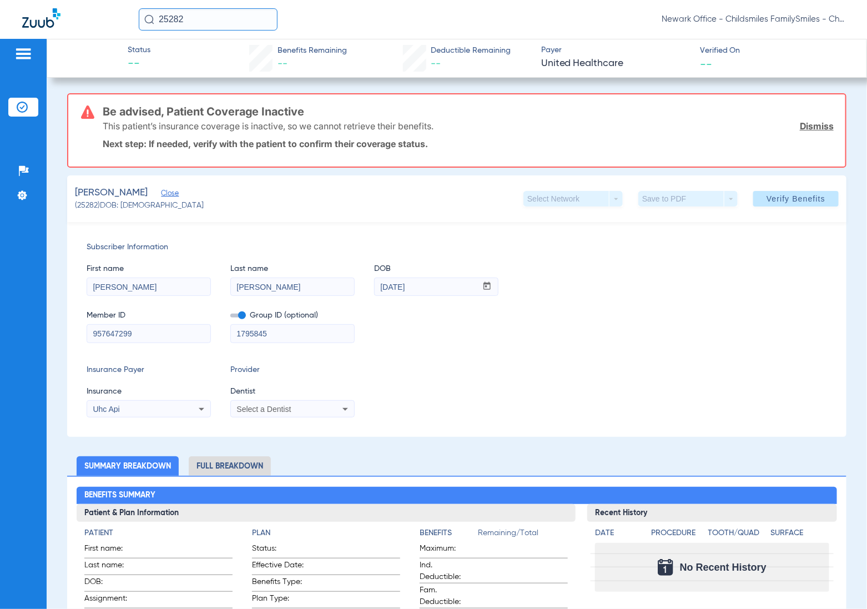
click at [266, 409] on span "Select a Dentist" at bounding box center [263, 409] width 54 height 9
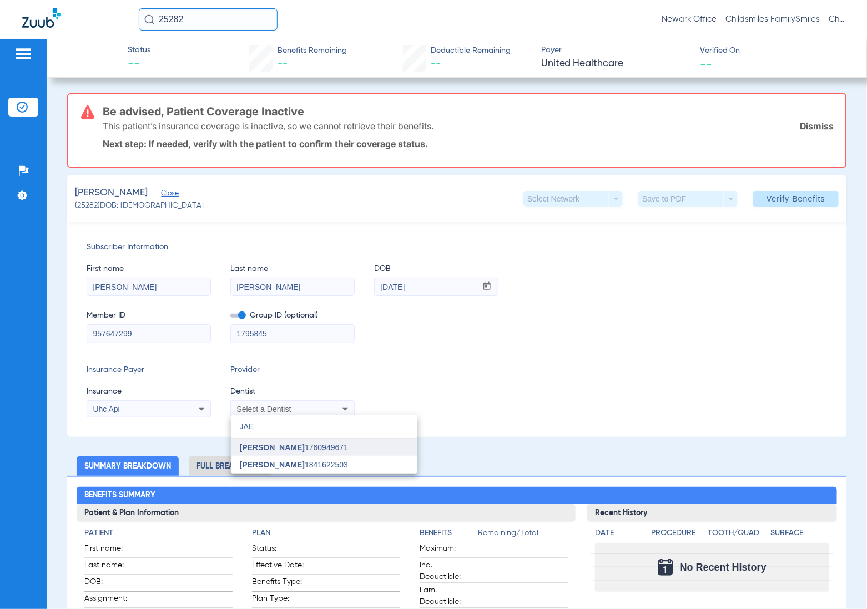
type input "JAE"
click at [259, 444] on span "[PERSON_NAME]" at bounding box center [272, 447] width 65 height 9
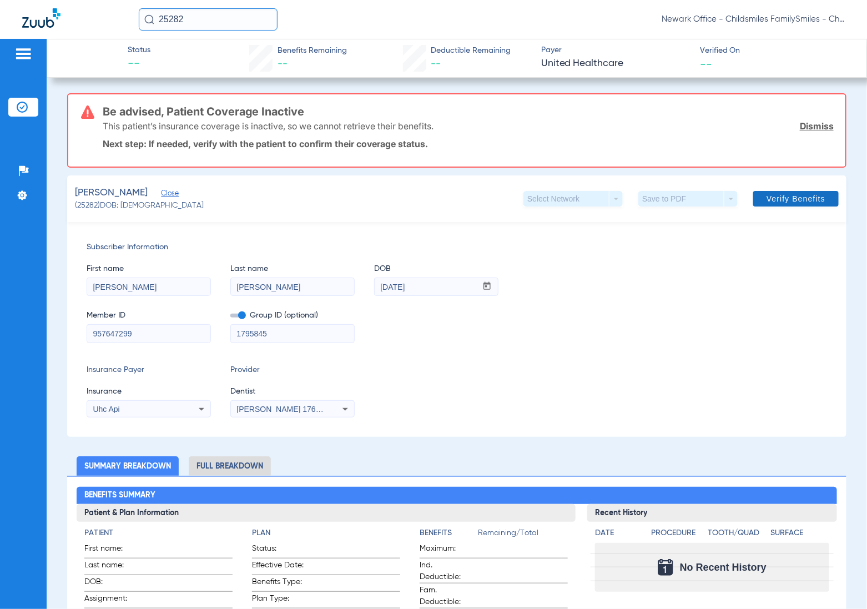
click at [772, 200] on span "Verify Benefits" at bounding box center [796, 198] width 59 height 9
drag, startPoint x: 488, startPoint y: 379, endPoint x: 485, endPoint y: 372, distance: 8.2
click at [488, 379] on div "Insurance Payer Insurance Uhc Api Provider Dentist [PERSON_NAME] 1760949671" at bounding box center [457, 390] width 741 height 53
drag, startPoint x: 100, startPoint y: 109, endPoint x: 437, endPoint y: 124, distance: 337.3
click at [437, 124] on div "Be advised, Patient Coverage Inactive This patient’s insurance coverage is inac…" at bounding box center [456, 130] width 779 height 74
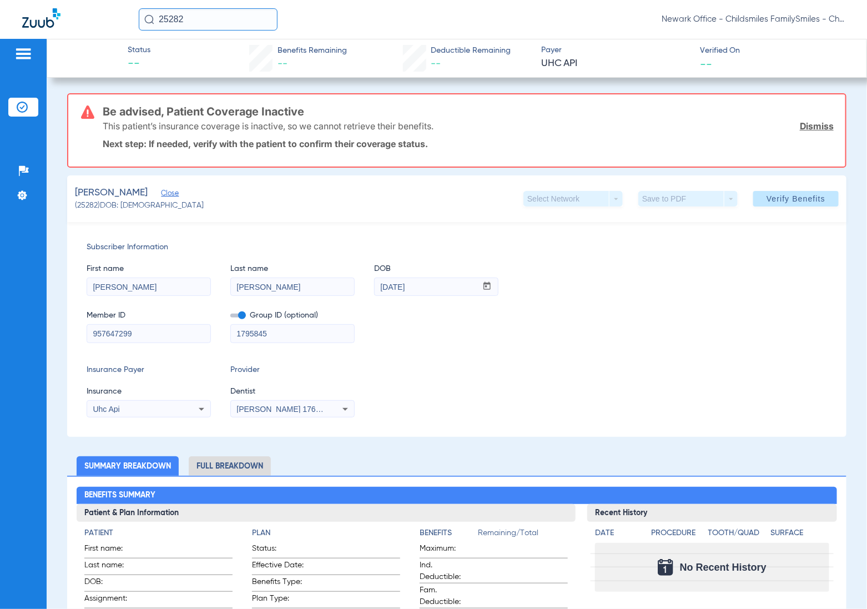
copy div "Be advised, Patient Coverage Inactive This patient’s insurance coverage is inac…"
drag, startPoint x: 190, startPoint y: 21, endPoint x: 113, endPoint y: 19, distance: 77.7
click at [113, 19] on div "25282 Newark Office - Childsmiles FamilySmiles - ChildSmiles [GEOGRAPHIC_DATA] …" at bounding box center [433, 19] width 867 height 39
paste input "127101"
click at [225, 14] on input "127101" at bounding box center [208, 19] width 139 height 22
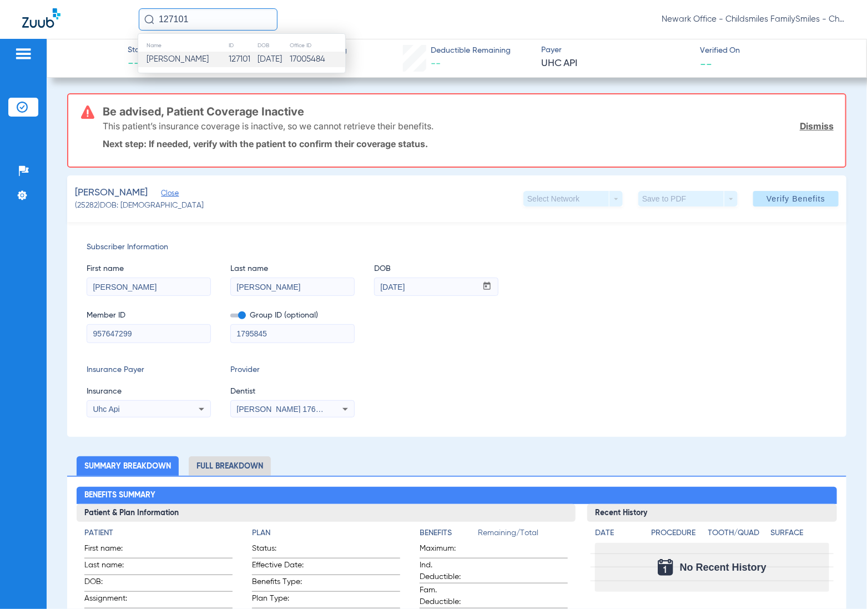
type input "127101"
click at [228, 59] on td "127101" at bounding box center [242, 60] width 29 height 16
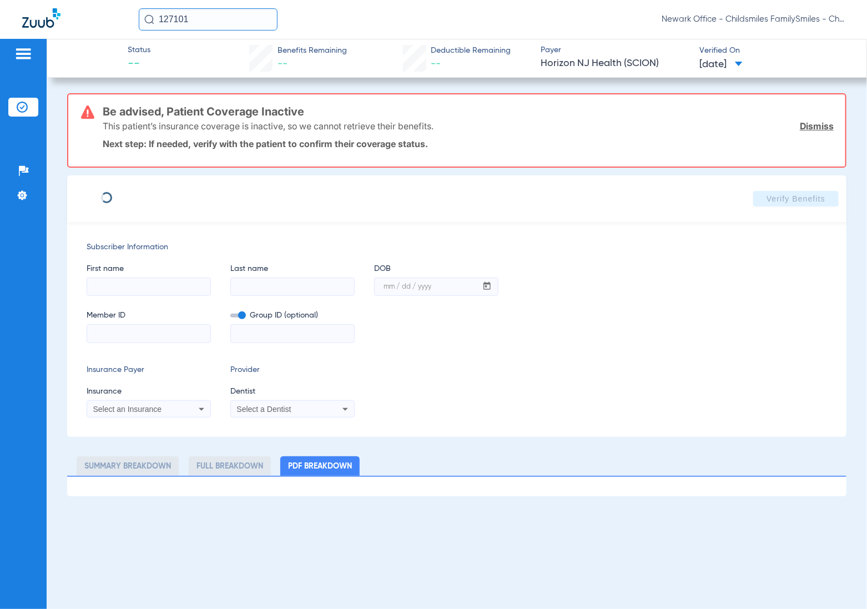
type input "Khiana"
type input "Waiters"
type input "[DATE]"
type input "536561886"
type input "1814785"
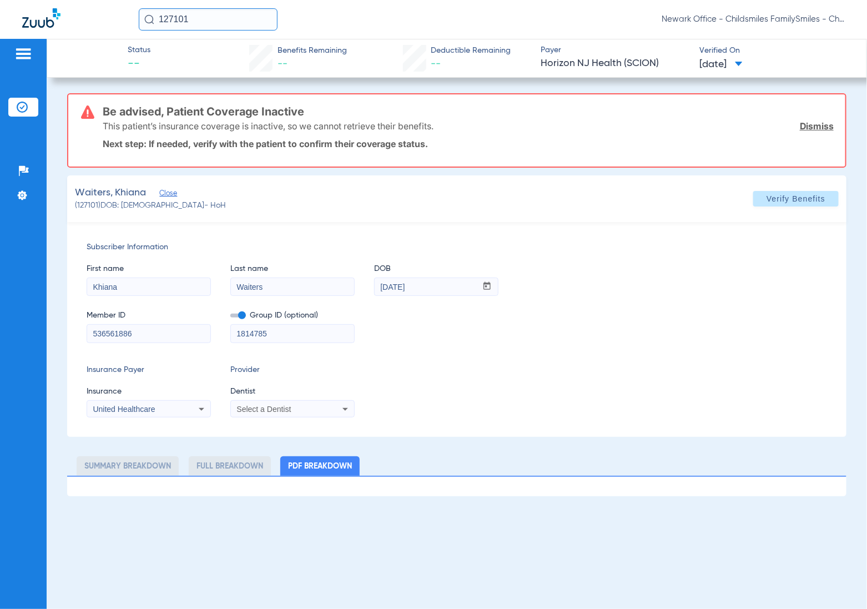
drag, startPoint x: 104, startPoint y: 110, endPoint x: 416, endPoint y: 125, distance: 312.4
click at [434, 132] on div "Be advised, Patient Coverage Inactive This patient’s insurance coverage is inac…" at bounding box center [468, 130] width 731 height 72
copy div "Be advised, Patient Coverage Inactive This patient’s insurance coverage is inac…"
drag, startPoint x: 195, startPoint y: 18, endPoint x: 118, endPoint y: 31, distance: 78.2
click at [118, 31] on div "127101 Newark Office - Childsmiles FamilySmiles - ChildSmiles [GEOGRAPHIC_DATA]…" at bounding box center [433, 19] width 867 height 39
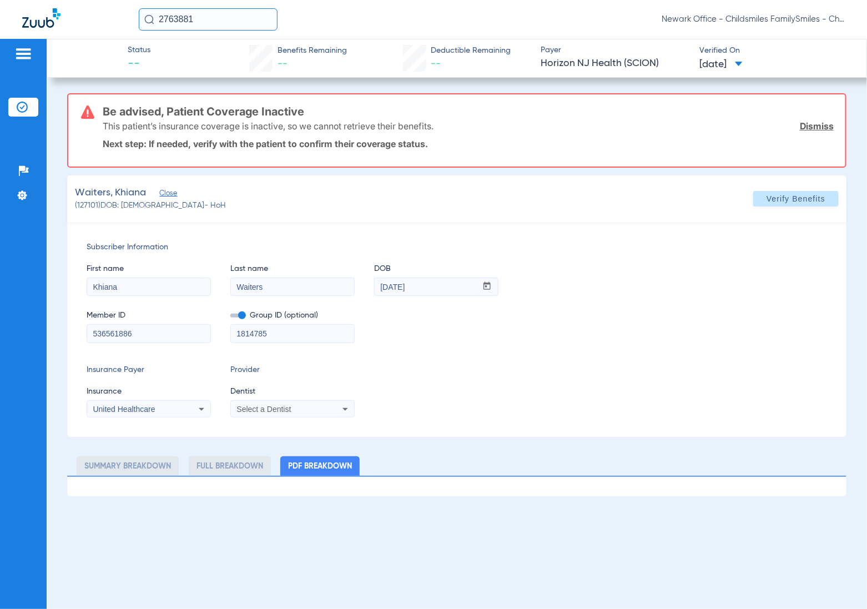
type input "2763881"
click at [223, 25] on input "2763881" at bounding box center [208, 19] width 139 height 22
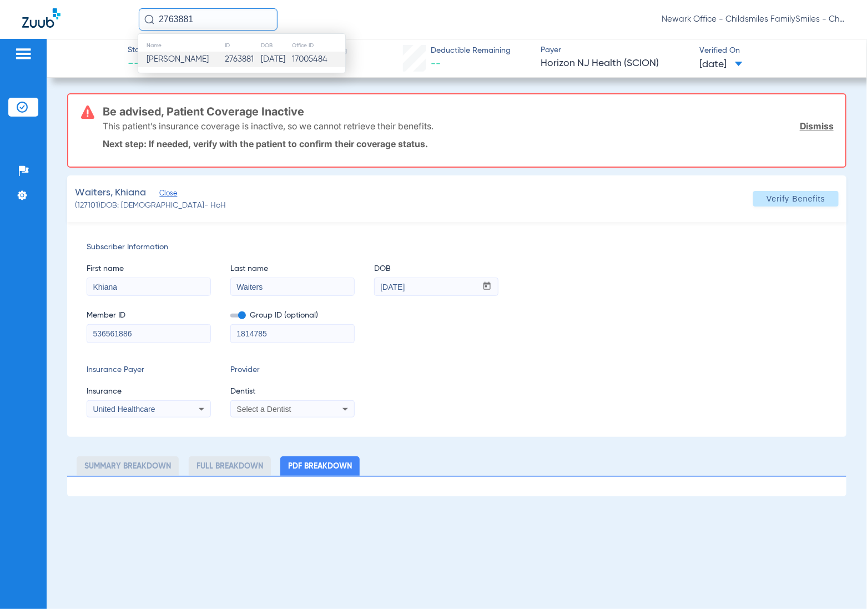
click at [224, 67] on td "2763881" at bounding box center [242, 60] width 36 height 16
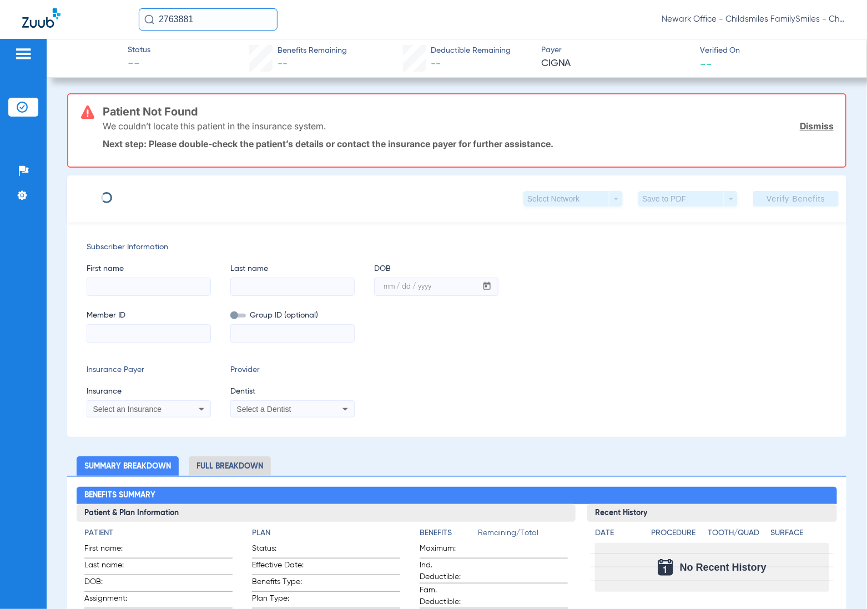
type input "[PERSON_NAME]"
type input "[DATE]"
type input "X"
type input "10176823"
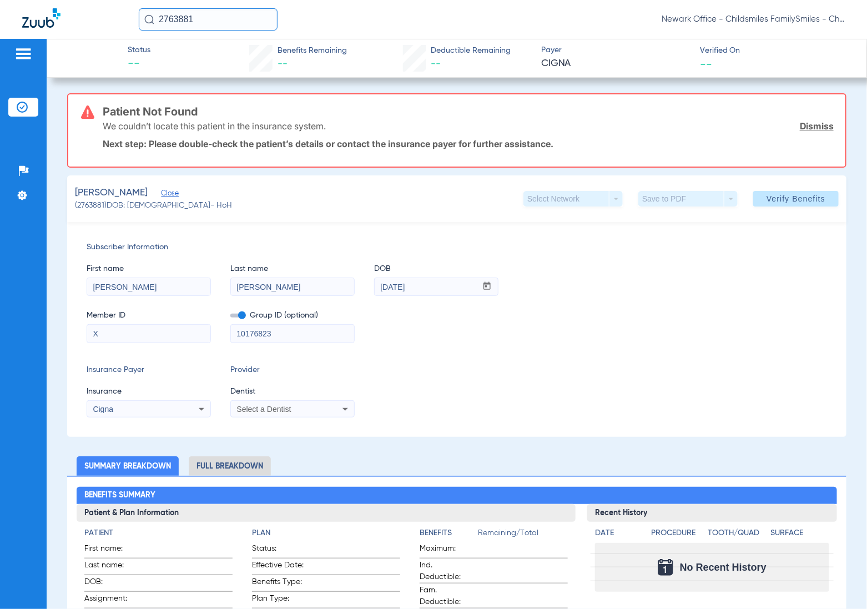
drag, startPoint x: 110, startPoint y: 345, endPoint x: 68, endPoint y: 331, distance: 44.4
click at [107, 333] on input "X" at bounding box center [148, 334] width 123 height 18
drag, startPoint x: 97, startPoint y: 337, endPoint x: 56, endPoint y: 338, distance: 41.1
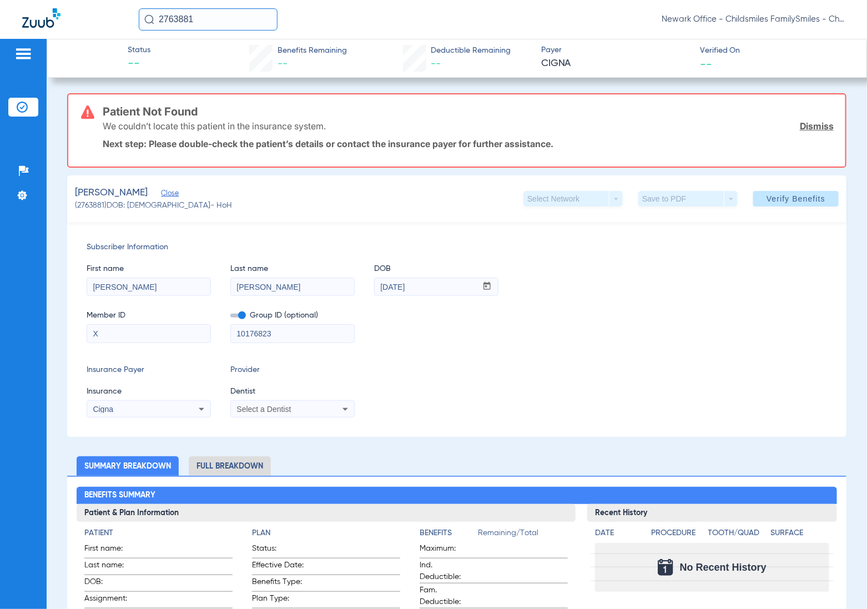
paste input "U24504205 01"
click at [134, 334] on input "U24504205 01" at bounding box center [148, 334] width 123 height 18
type input "U2450420501"
click at [300, 408] on div "Select a Dentist" at bounding box center [280, 409] width 89 height 8
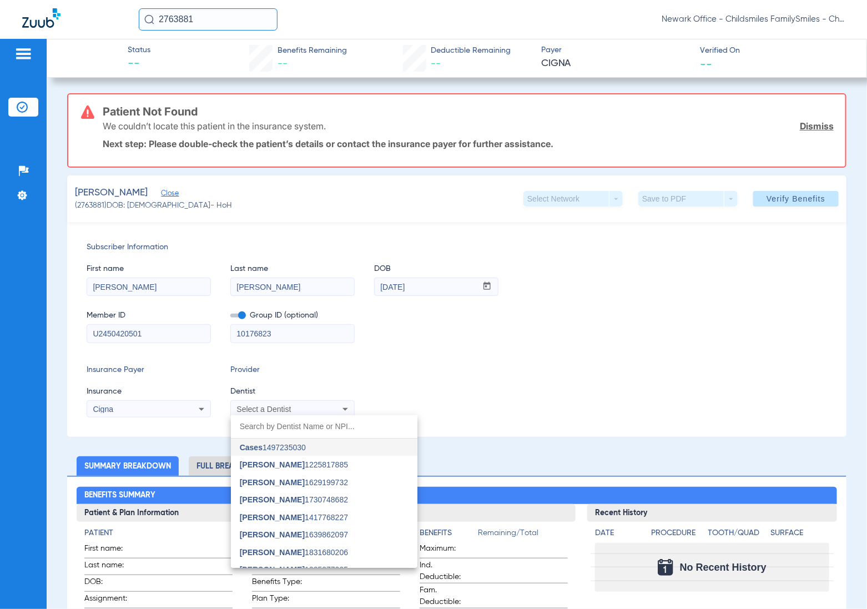
type input "J"
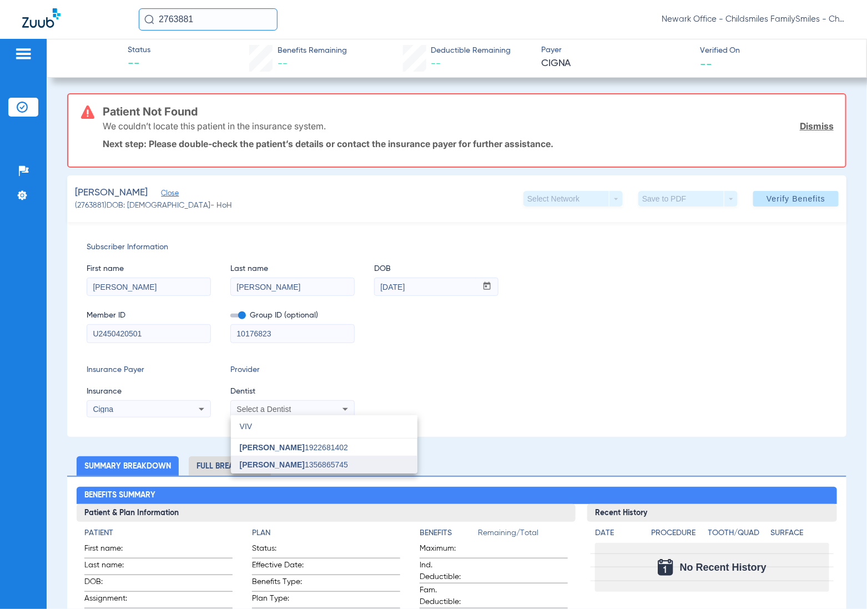
type input "VIV"
click at [256, 467] on span "[PERSON_NAME]" at bounding box center [272, 464] width 65 height 9
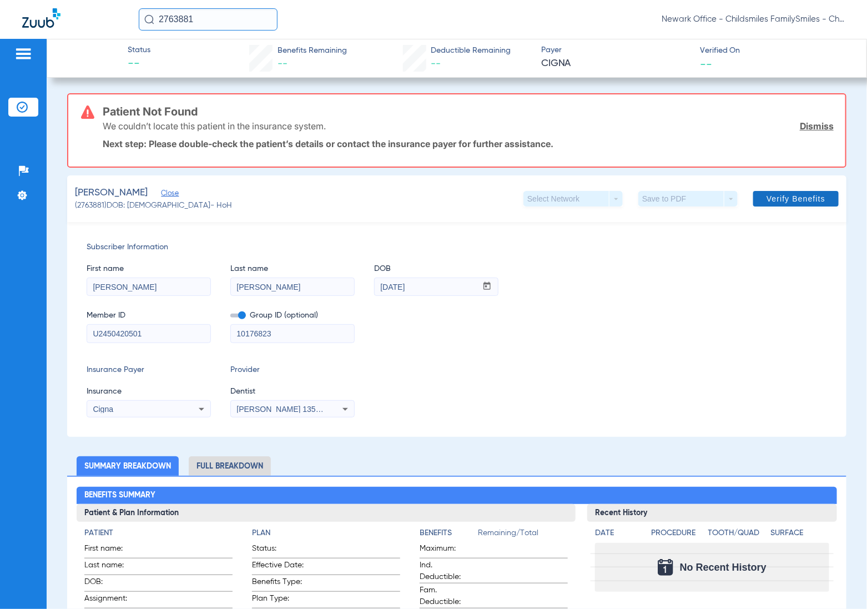
click at [768, 204] on span at bounding box center [795, 198] width 85 height 27
